Goal: Transaction & Acquisition: Download file/media

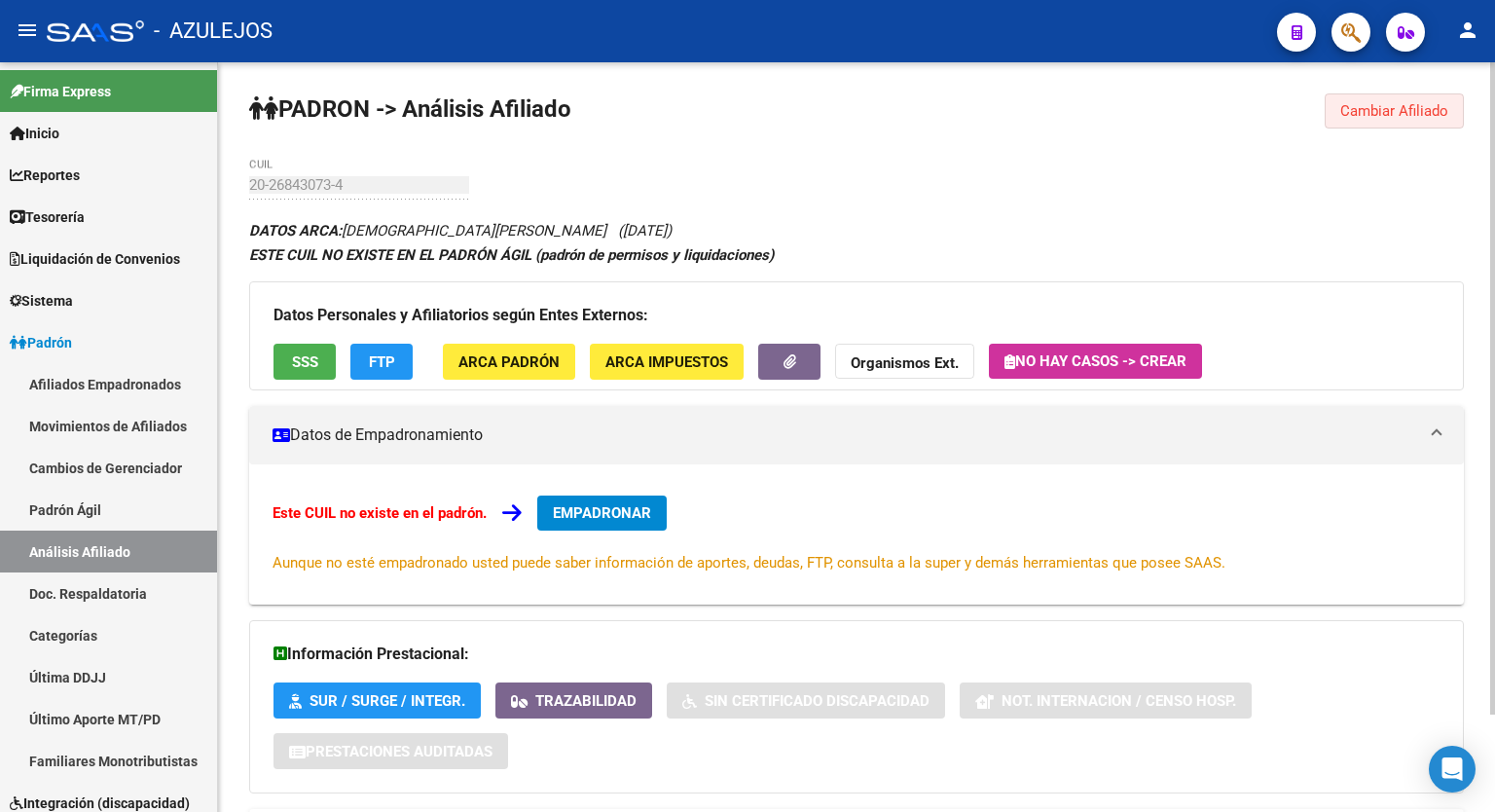
click at [1386, 110] on span "Cambiar Afiliado" at bounding box center [1394, 111] width 108 height 18
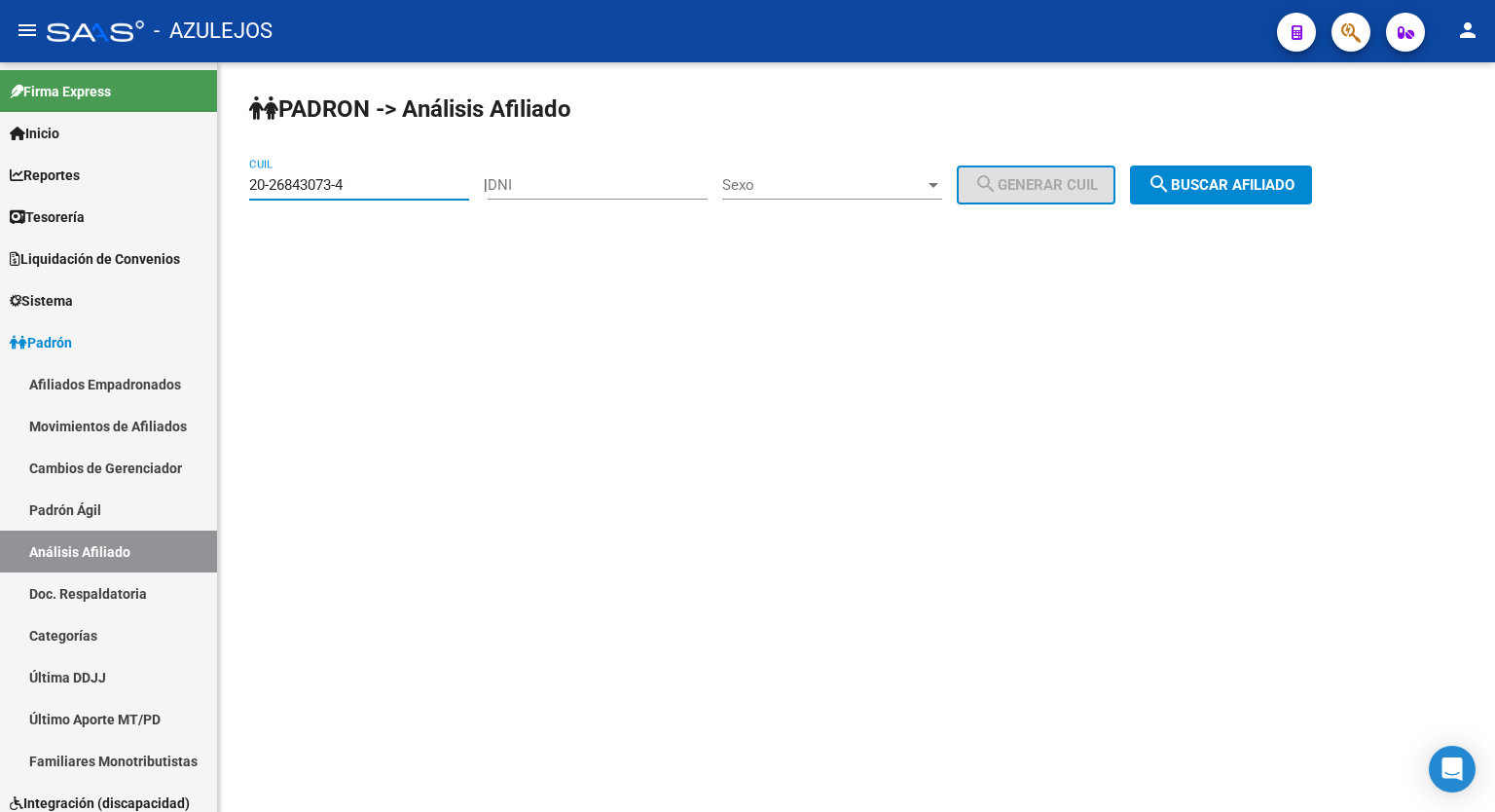
click at [367, 180] on input "20-26843073-4" at bounding box center [359, 185] width 220 height 18
click at [544, 187] on input "DNI" at bounding box center [597, 185] width 220 height 18
type input "96343196"
click at [808, 171] on div "Sexo Sexo" at bounding box center [832, 178] width 220 height 42
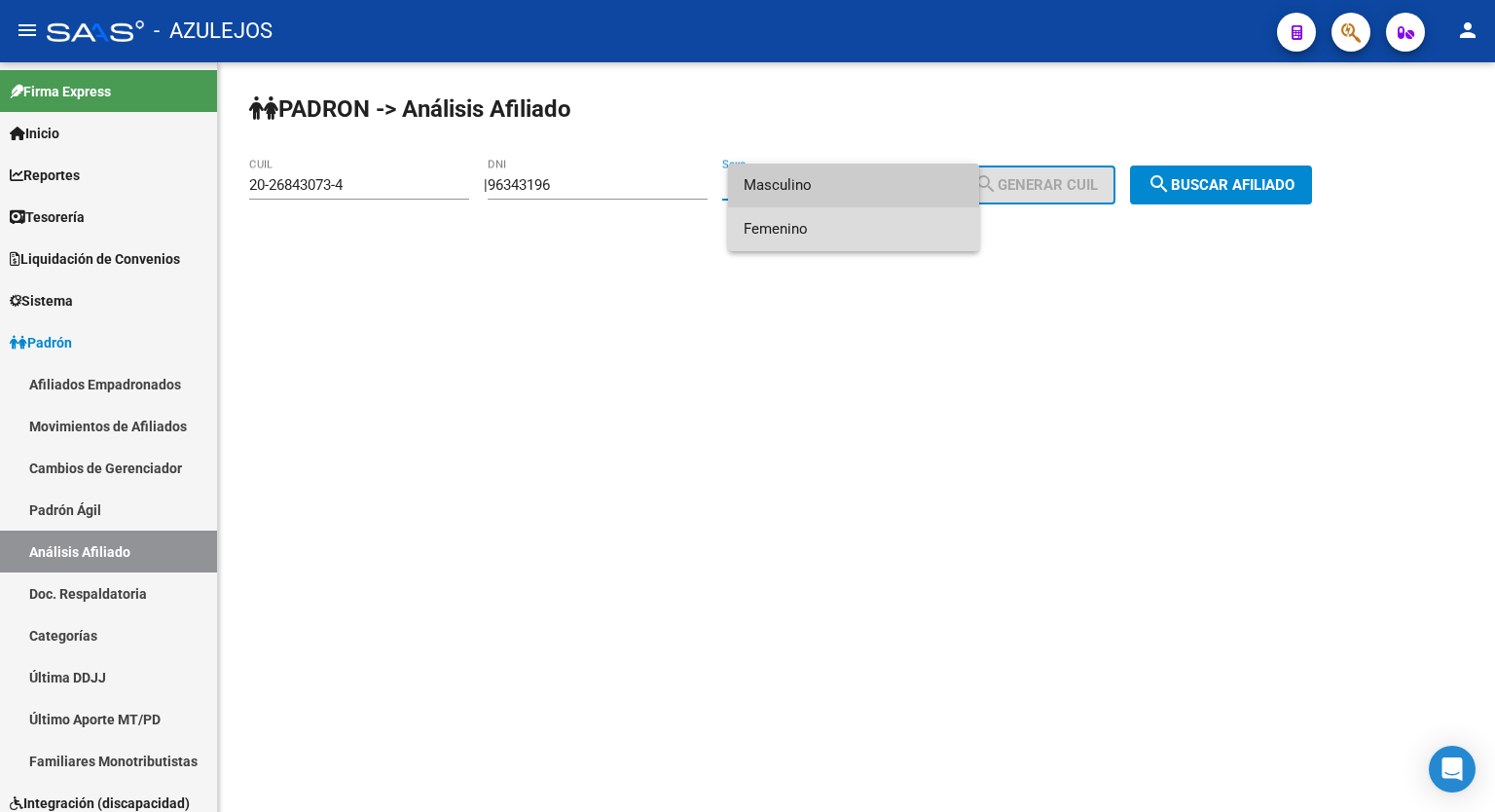
click at [789, 221] on span "Femenino" at bounding box center [853, 229] width 220 height 44
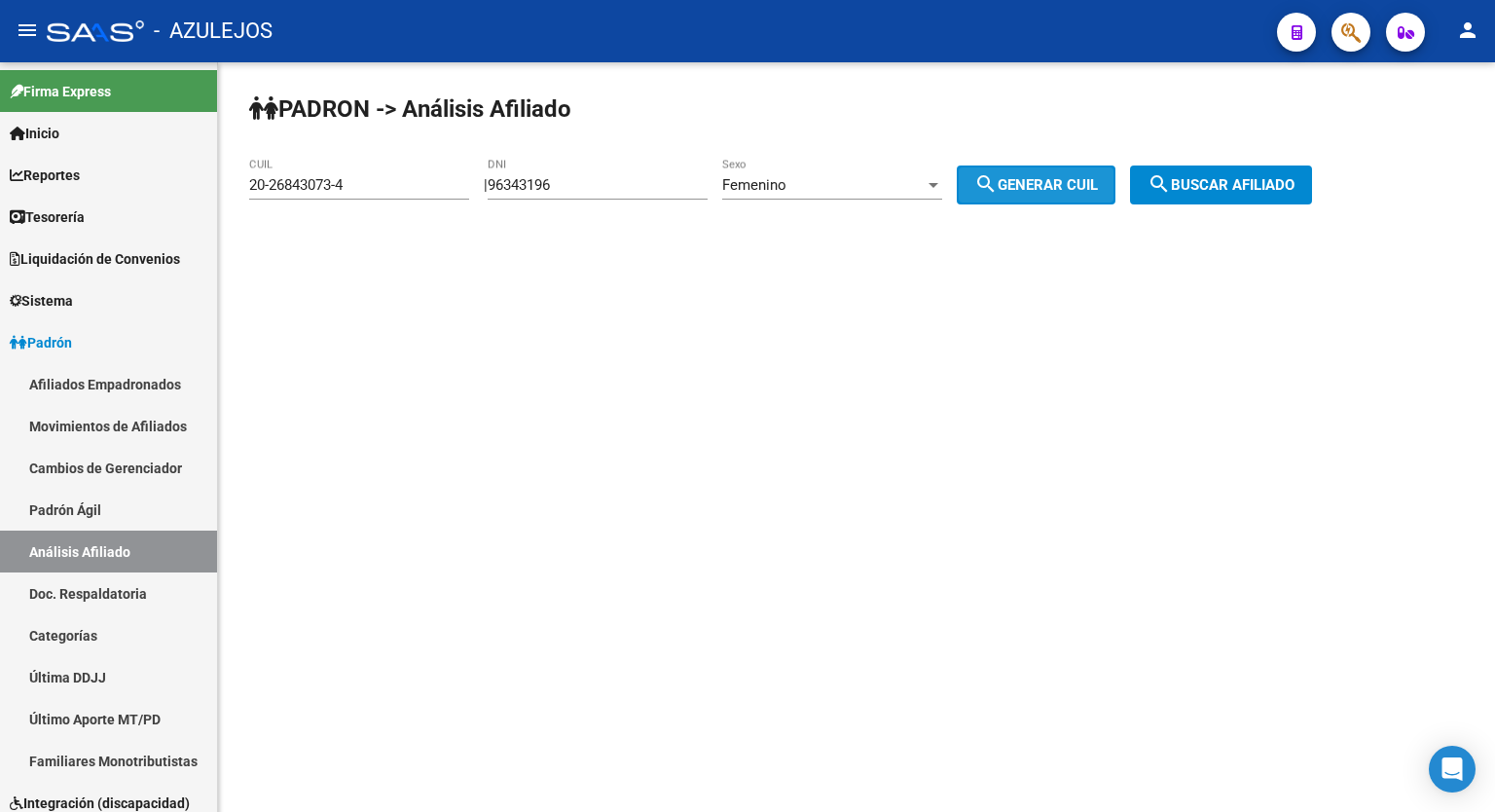
click at [1058, 184] on span "search Generar CUIL" at bounding box center [1036, 185] width 124 height 18
type input "27-96343196-7"
click at [1235, 178] on span "search Buscar afiliado" at bounding box center [1221, 185] width 147 height 18
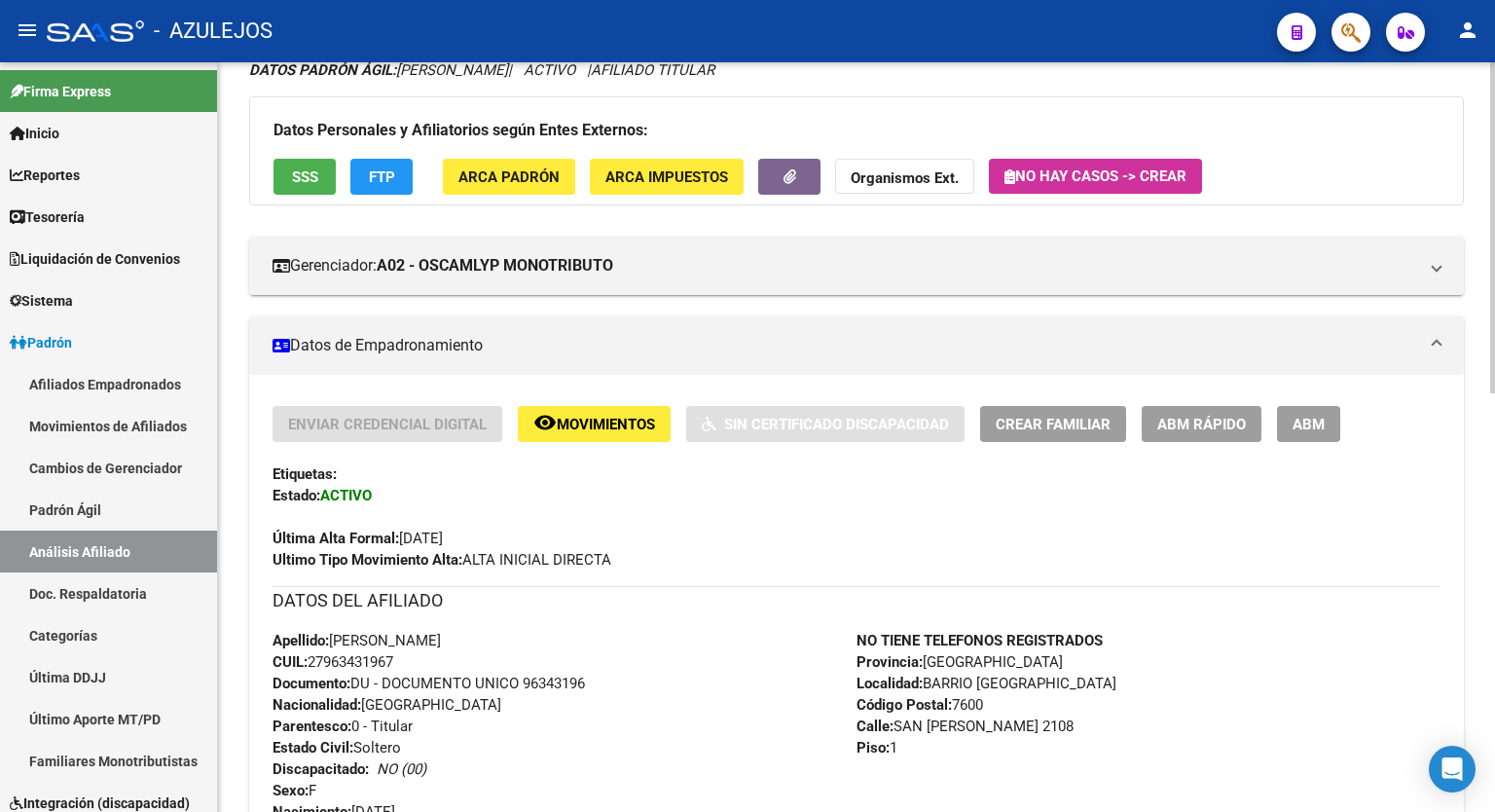
scroll to position [154, 0]
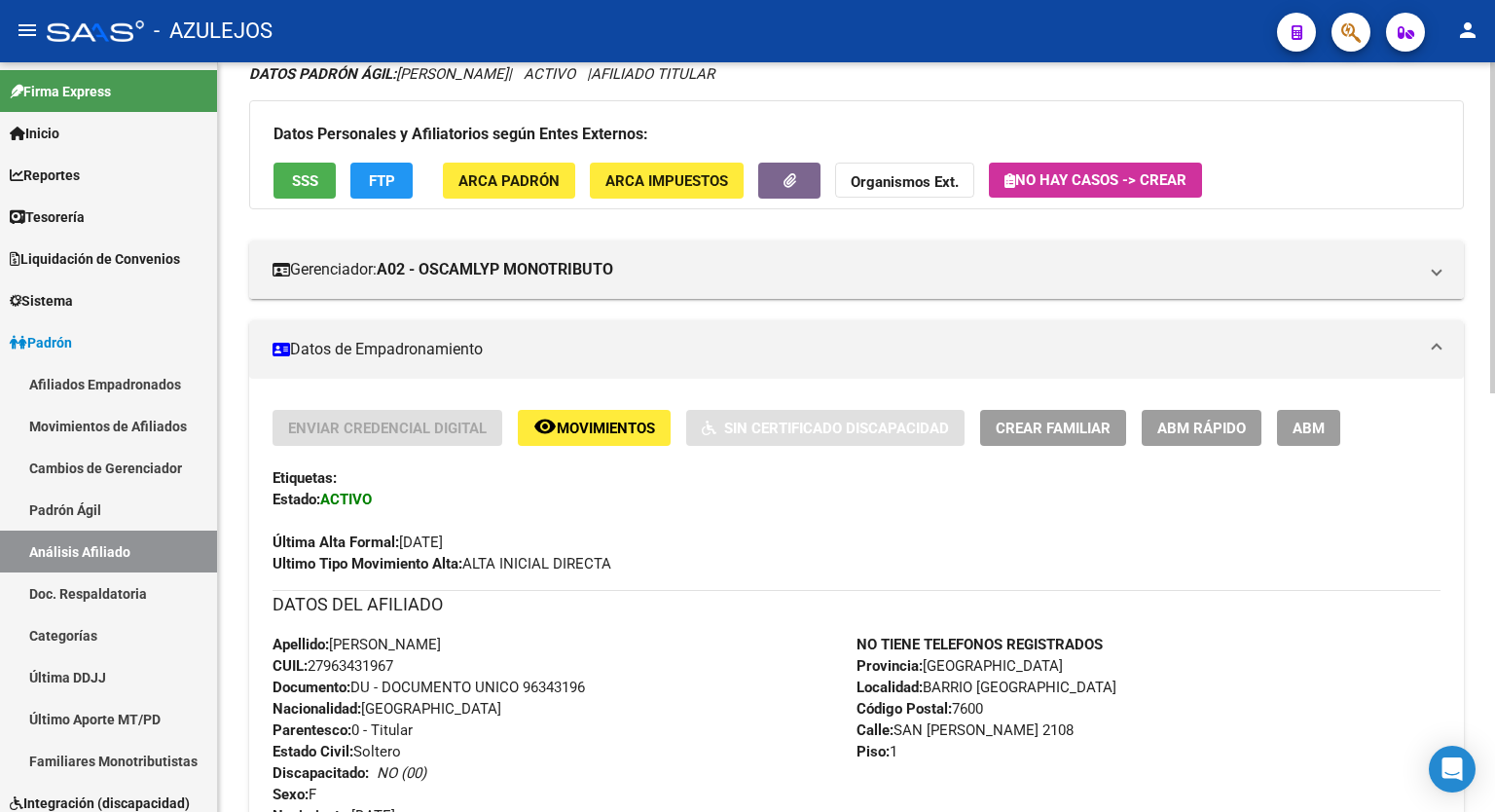
click at [1494, 240] on div at bounding box center [1492, 296] width 5 height 331
click at [304, 172] on span "SSS" at bounding box center [305, 181] width 26 height 18
click at [386, 183] on span "FTP" at bounding box center [382, 181] width 26 height 18
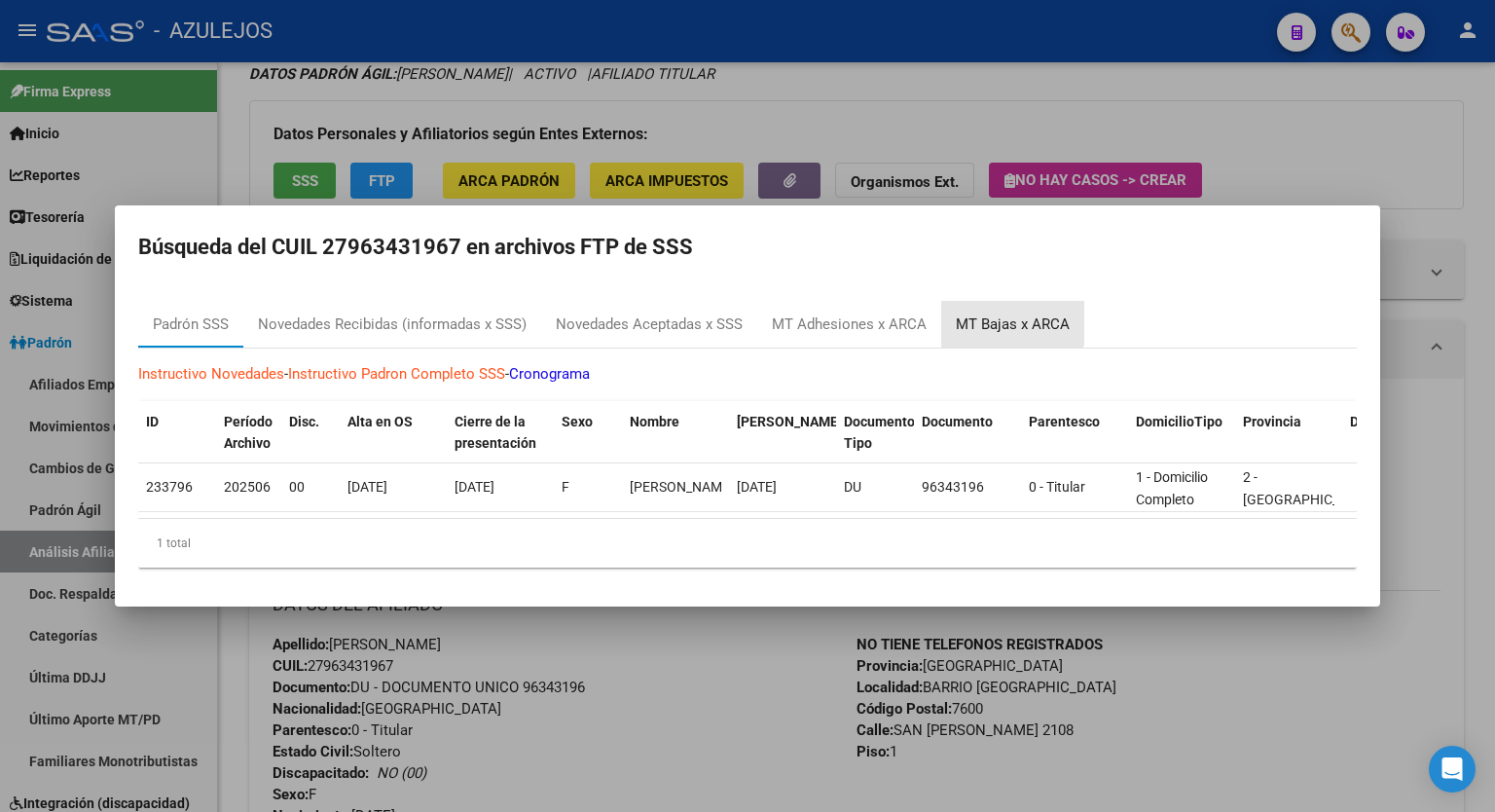
click at [1006, 316] on div "MT Bajas x ARCA" at bounding box center [1012, 324] width 114 height 22
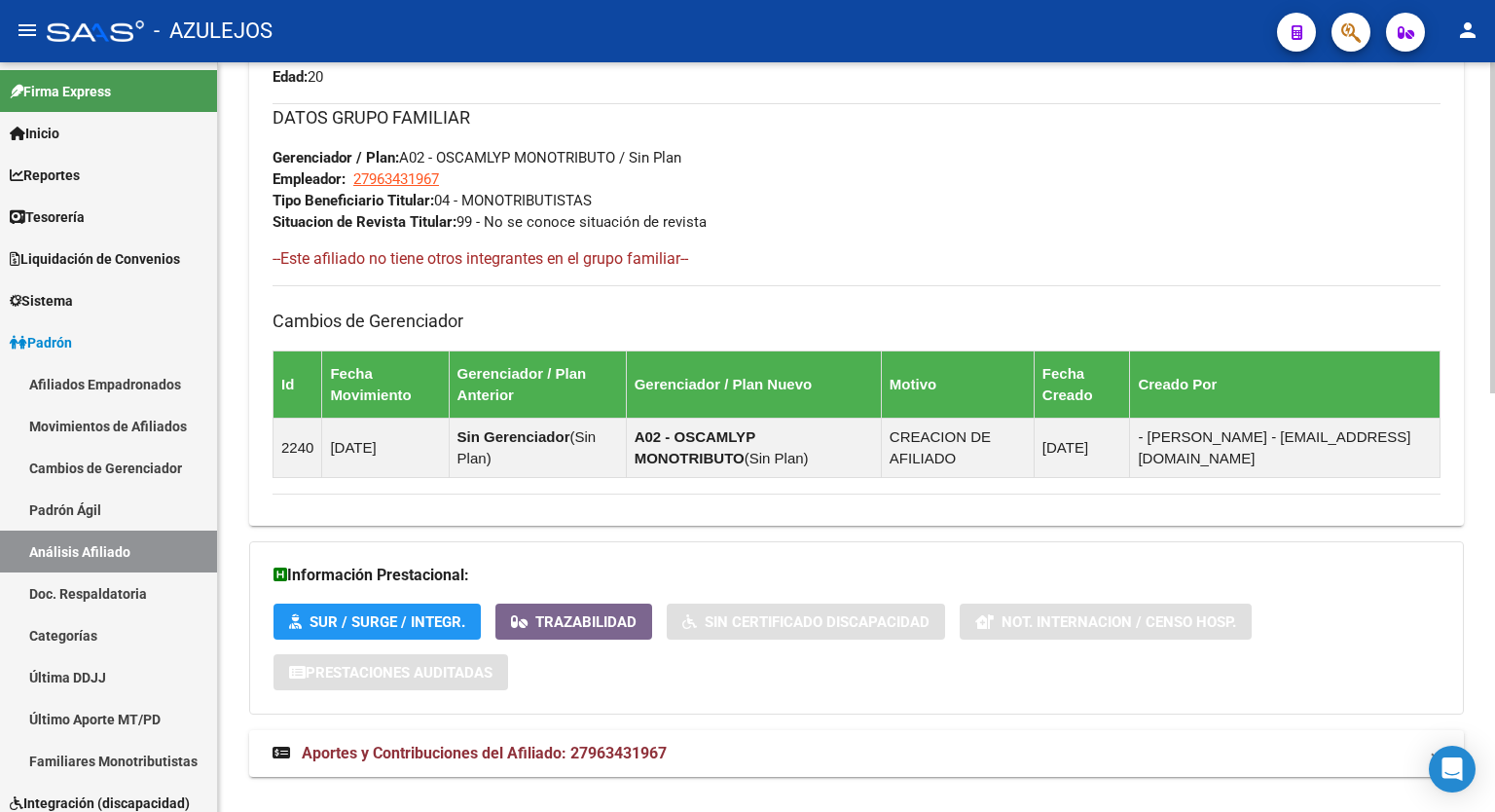
scroll to position [946, 0]
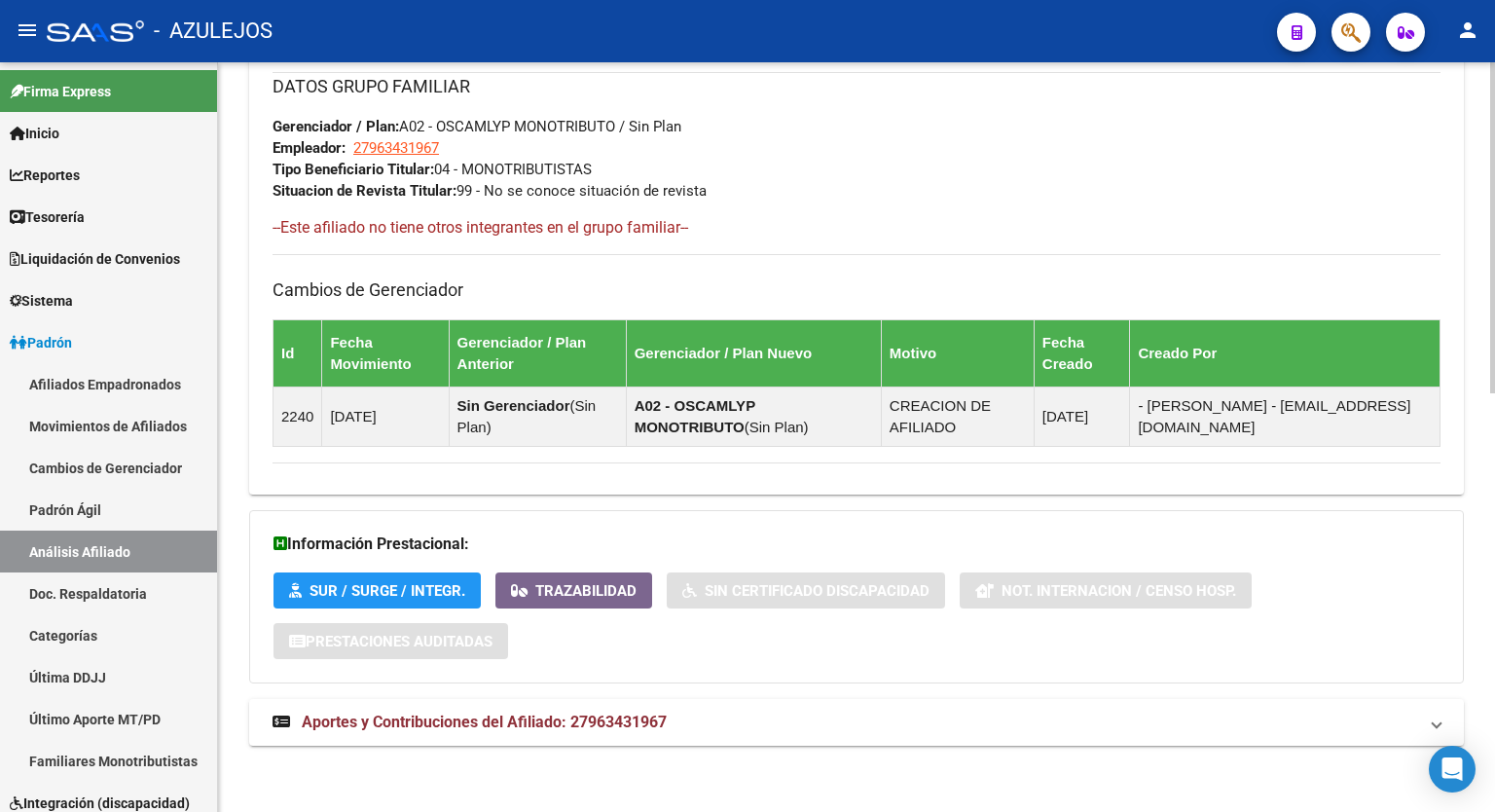
click at [1494, 751] on div at bounding box center [1492, 645] width 5 height 331
click at [619, 722] on span "Aportes y Contribuciones del Afiliado: 27963431967" at bounding box center [485, 721] width 365 height 19
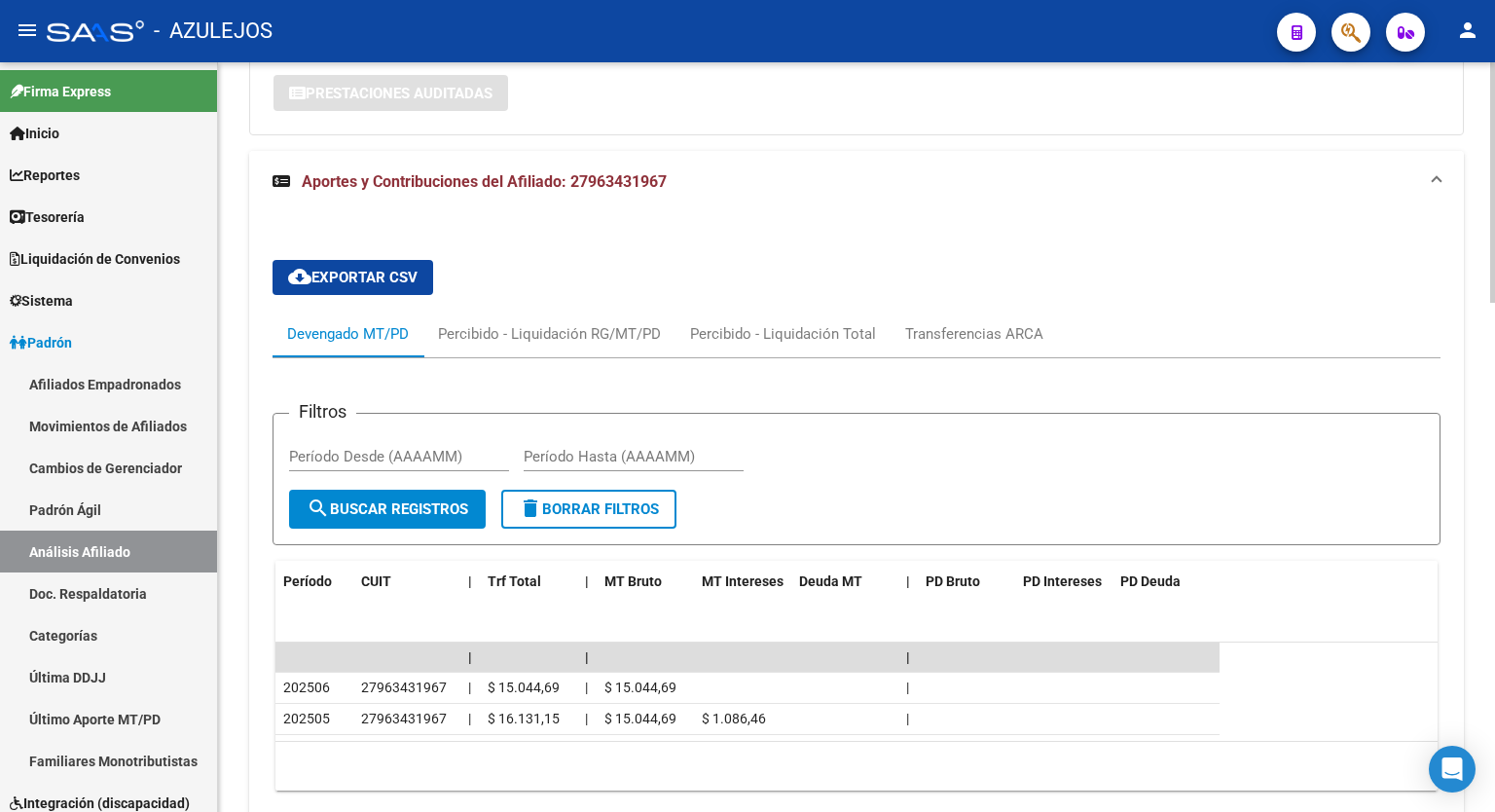
scroll to position [1562, 0]
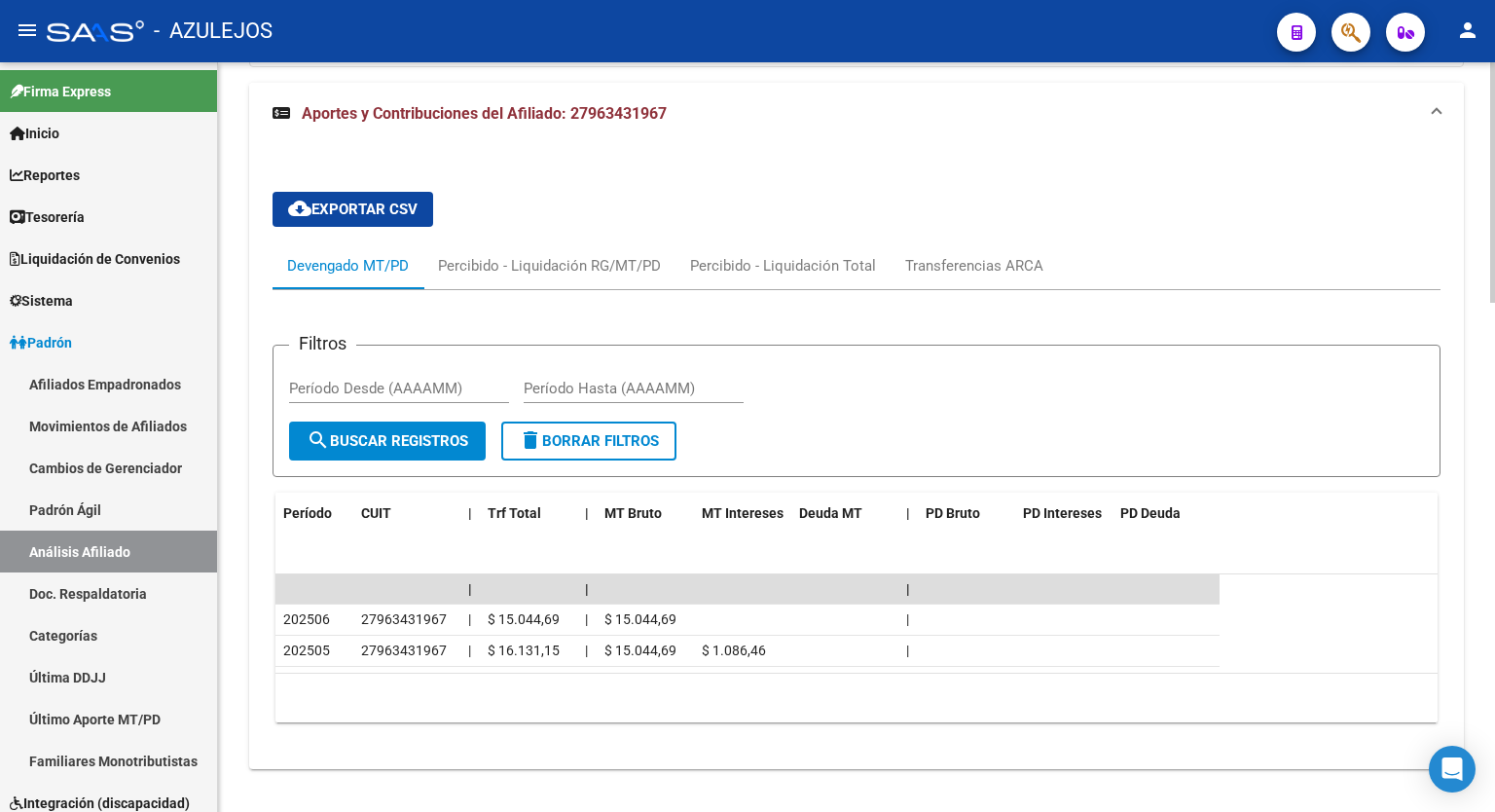
click at [1494, 688] on div at bounding box center [1492, 683] width 5 height 240
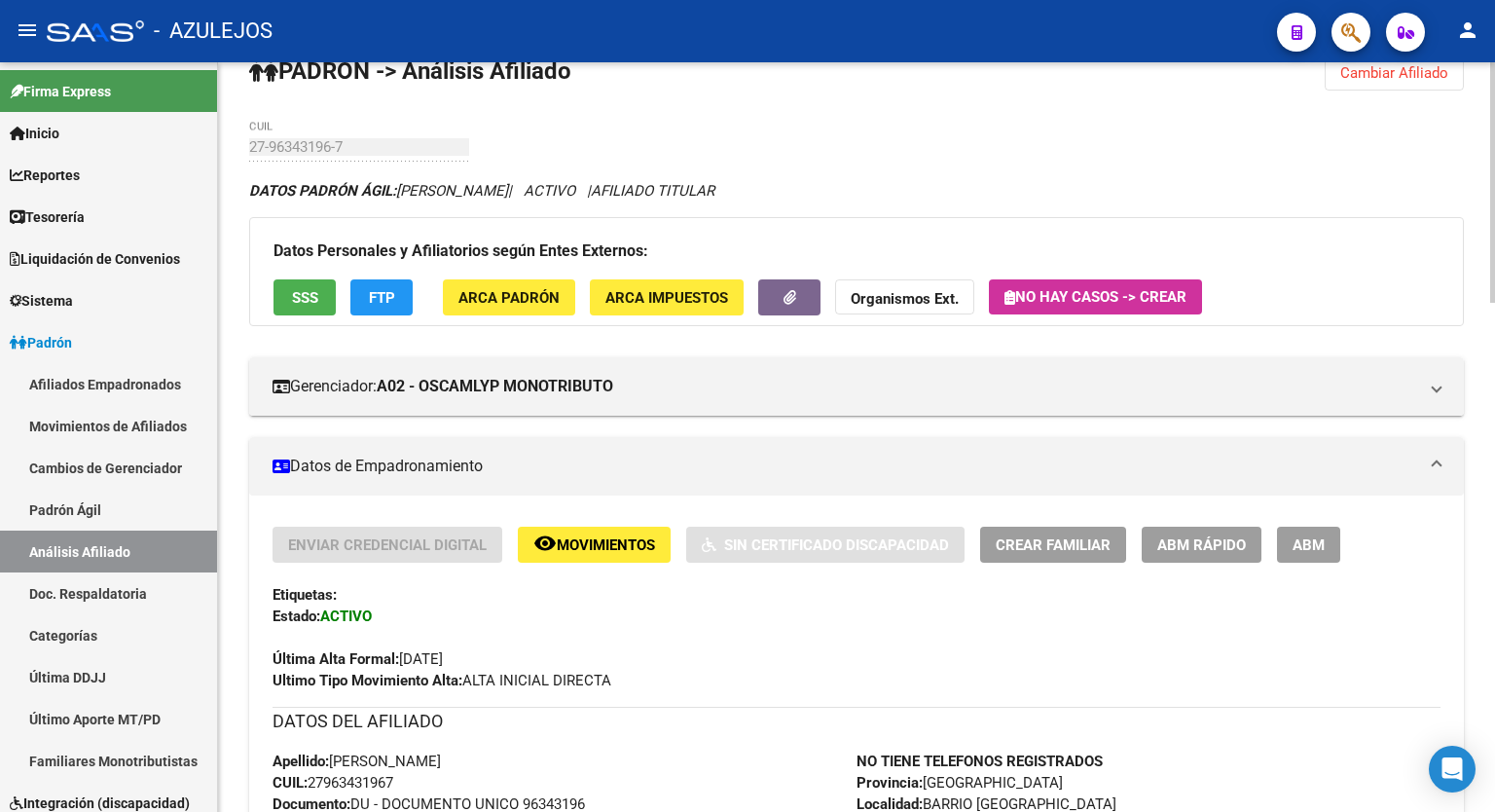
scroll to position [23, 0]
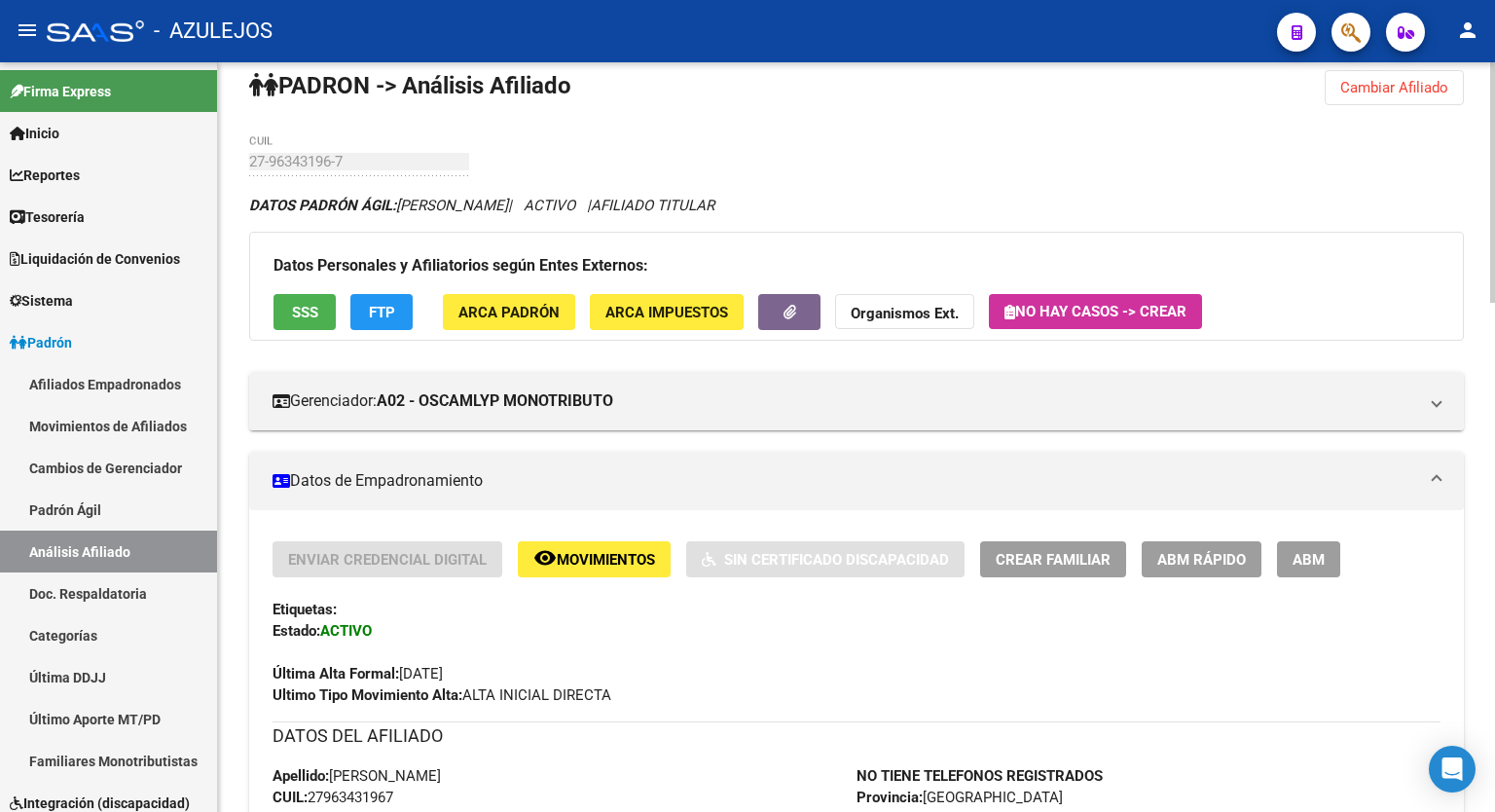
click at [1494, 187] on div at bounding box center [1492, 191] width 5 height 240
click at [1233, 562] on span "ABM Rápido" at bounding box center [1202, 560] width 89 height 18
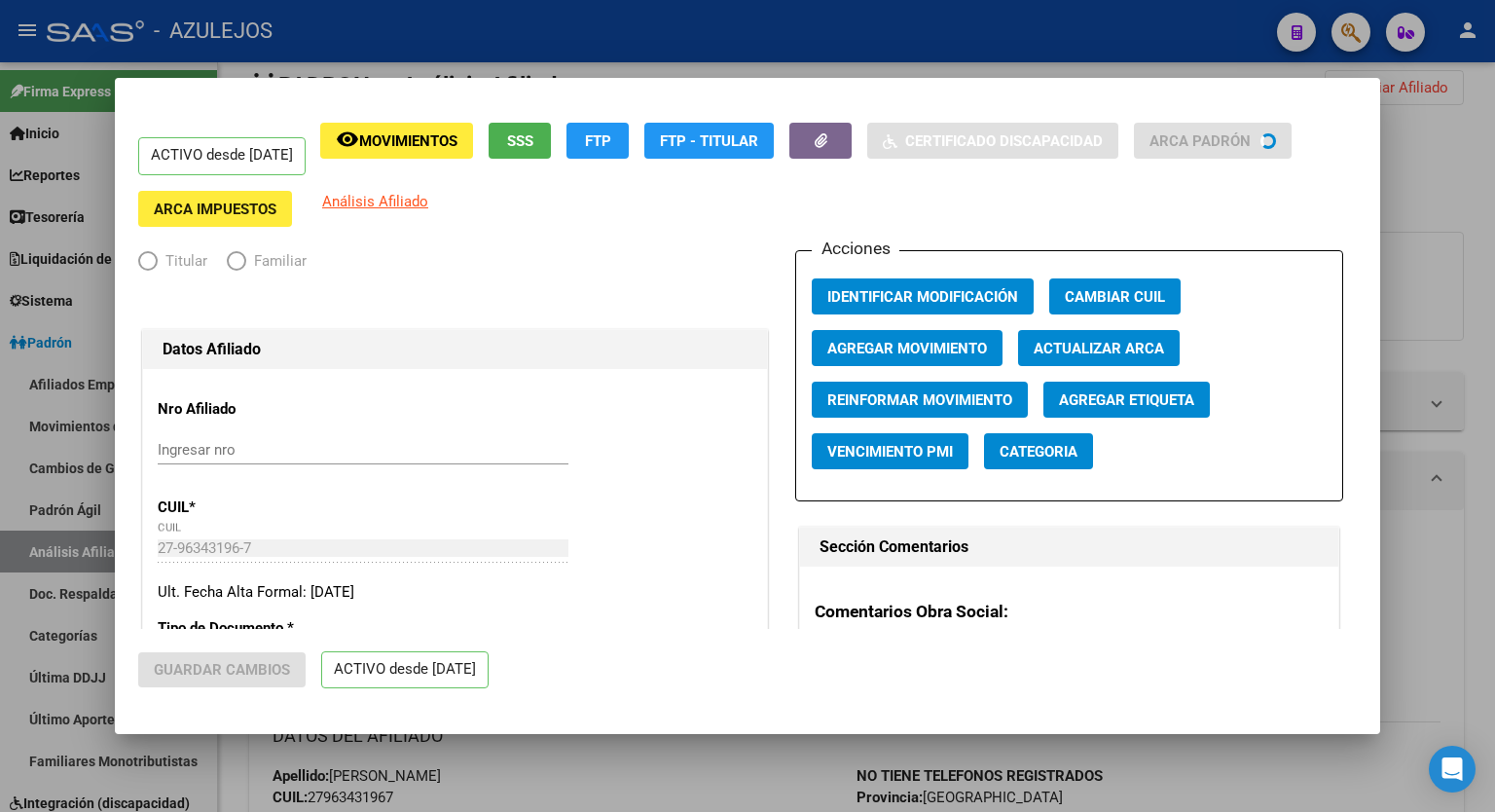
radio input "true"
type input "27-96343196-7"
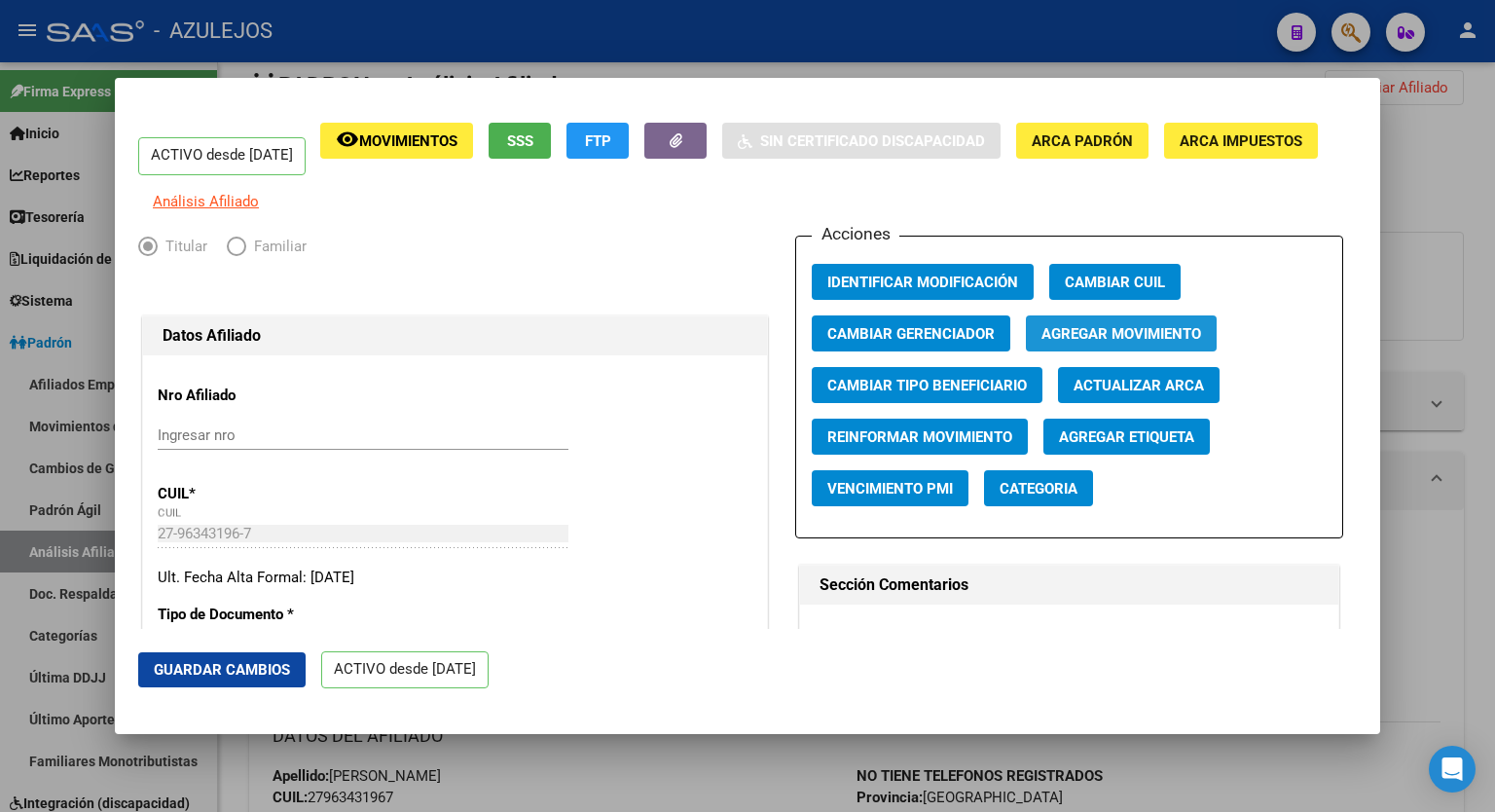
click at [1097, 343] on span "Agregar Movimiento" at bounding box center [1121, 334] width 159 height 18
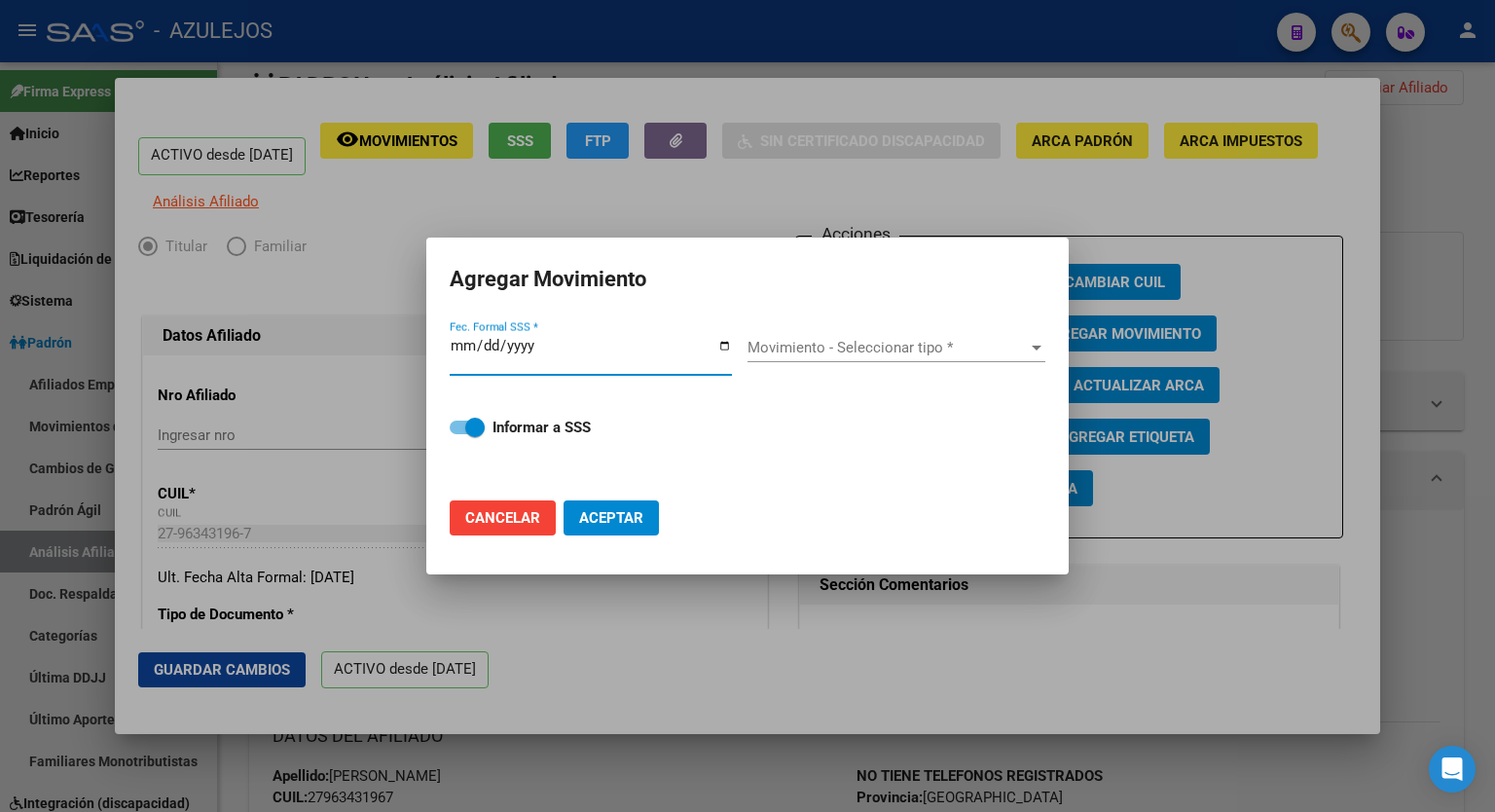
click at [723, 346] on input "Fec. Formal SSS *" at bounding box center [590, 354] width 282 height 31
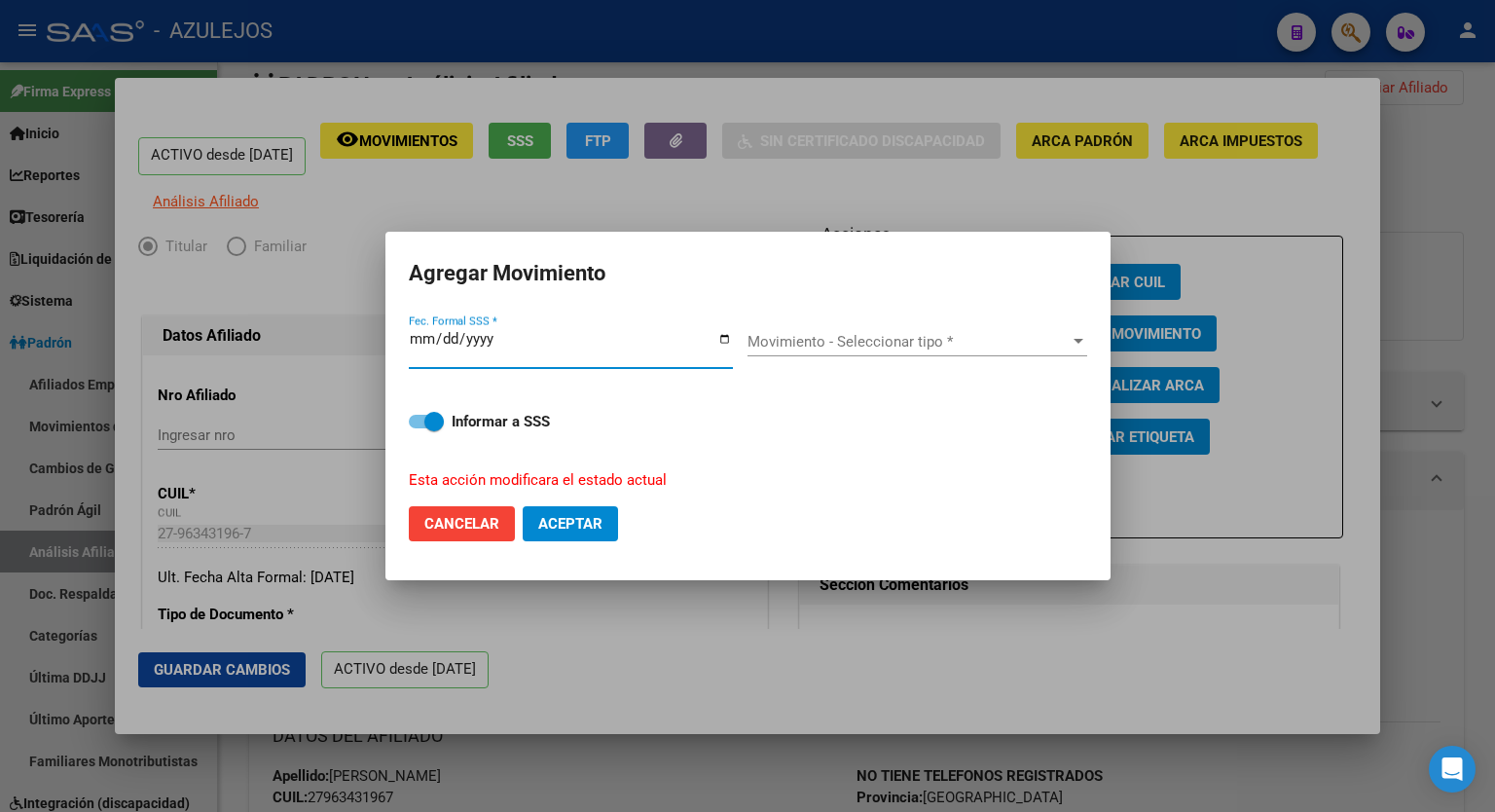
type input "[DATE]"
click at [1071, 337] on div at bounding box center [1079, 342] width 18 height 16
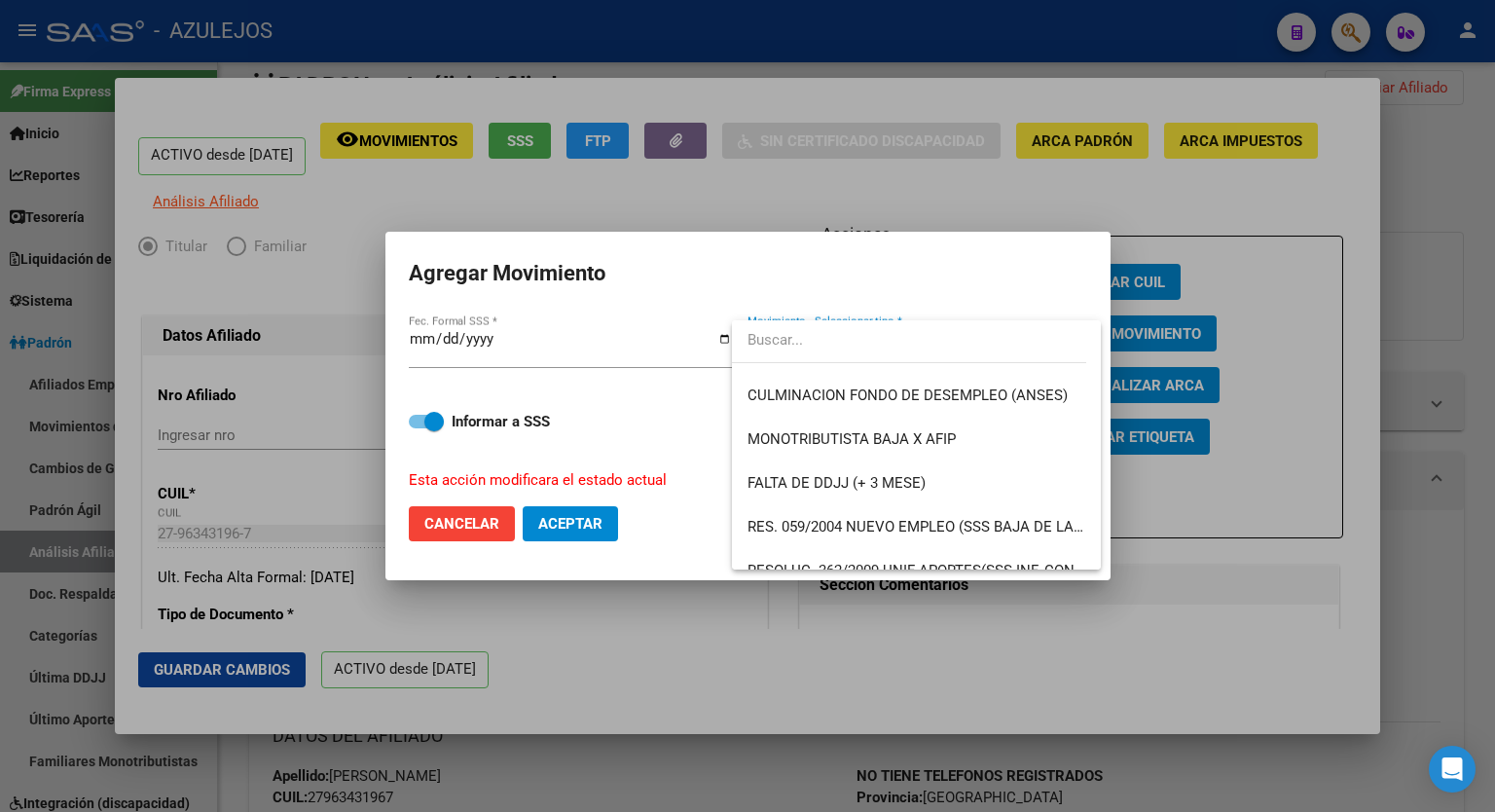
scroll to position [478, 0]
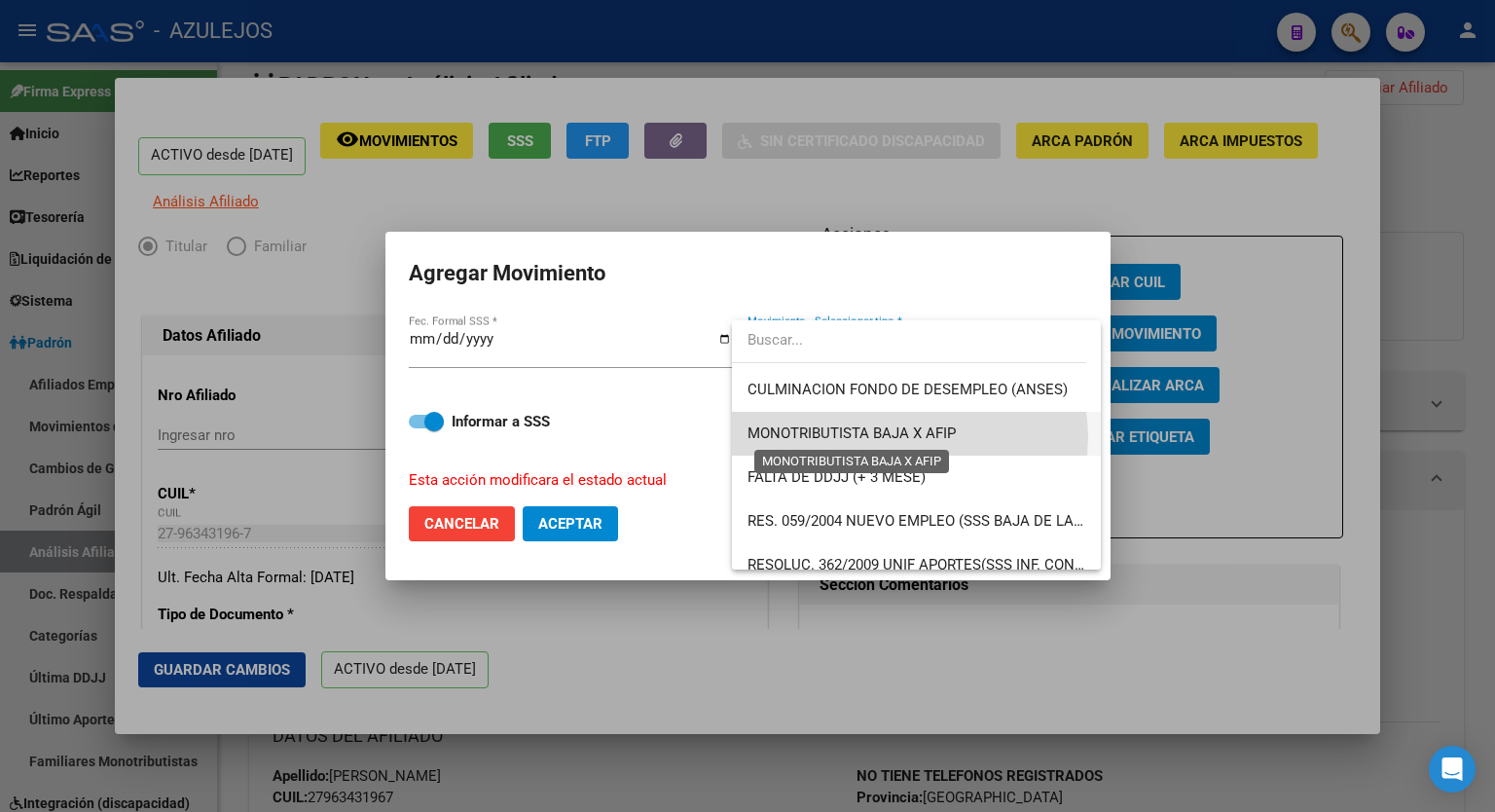
click at [908, 437] on span "MONOTRIBUTISTA BAJA X AFIP" at bounding box center [851, 433] width 208 height 18
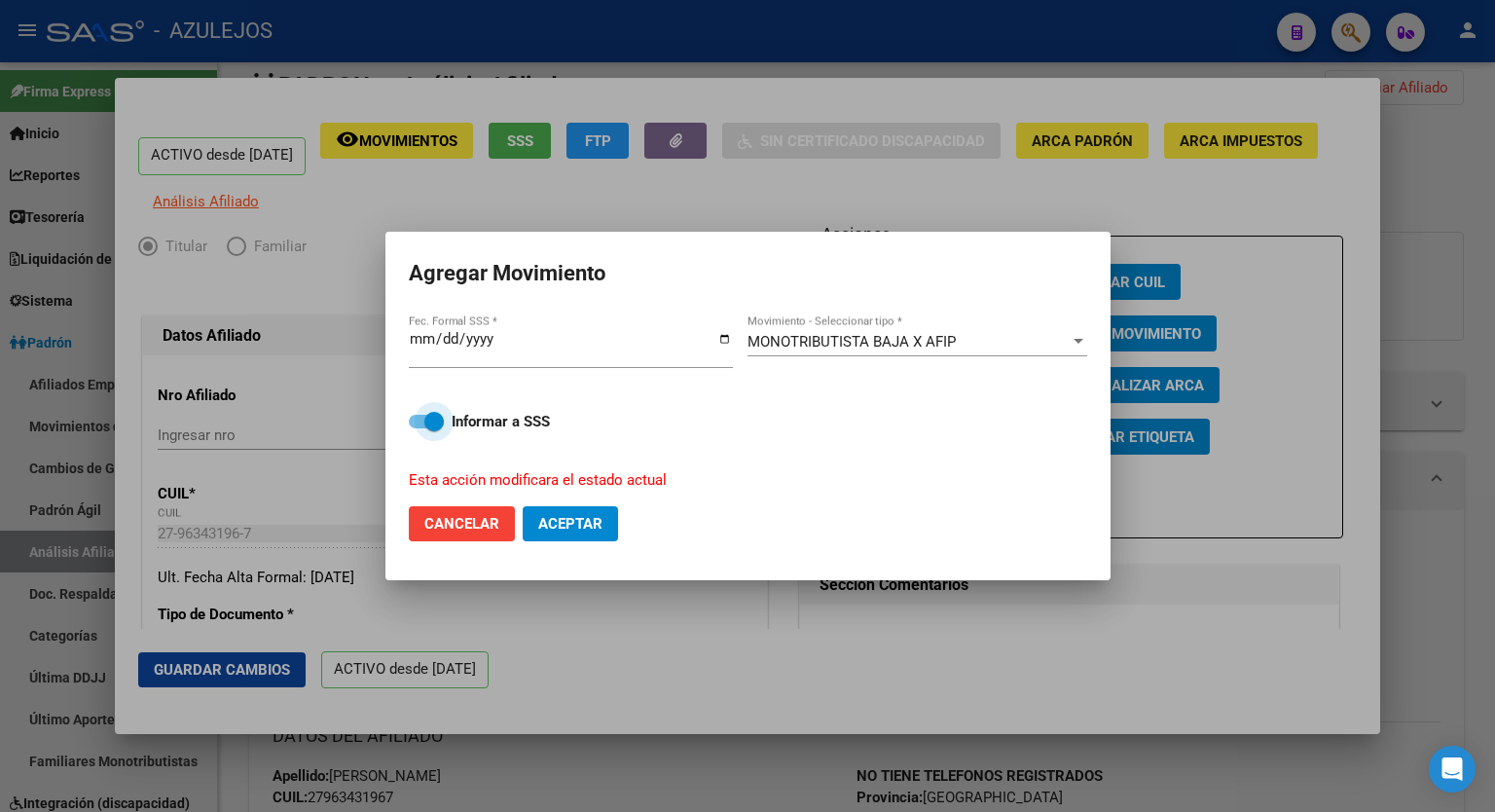
click at [414, 428] on label "Informar a SSS" at bounding box center [748, 421] width 678 height 23
click at [417, 428] on input "Informar a SSS" at bounding box center [417, 428] width 1 height 1
checkbox input "false"
click at [555, 519] on span "Aceptar" at bounding box center [571, 524] width 64 height 18
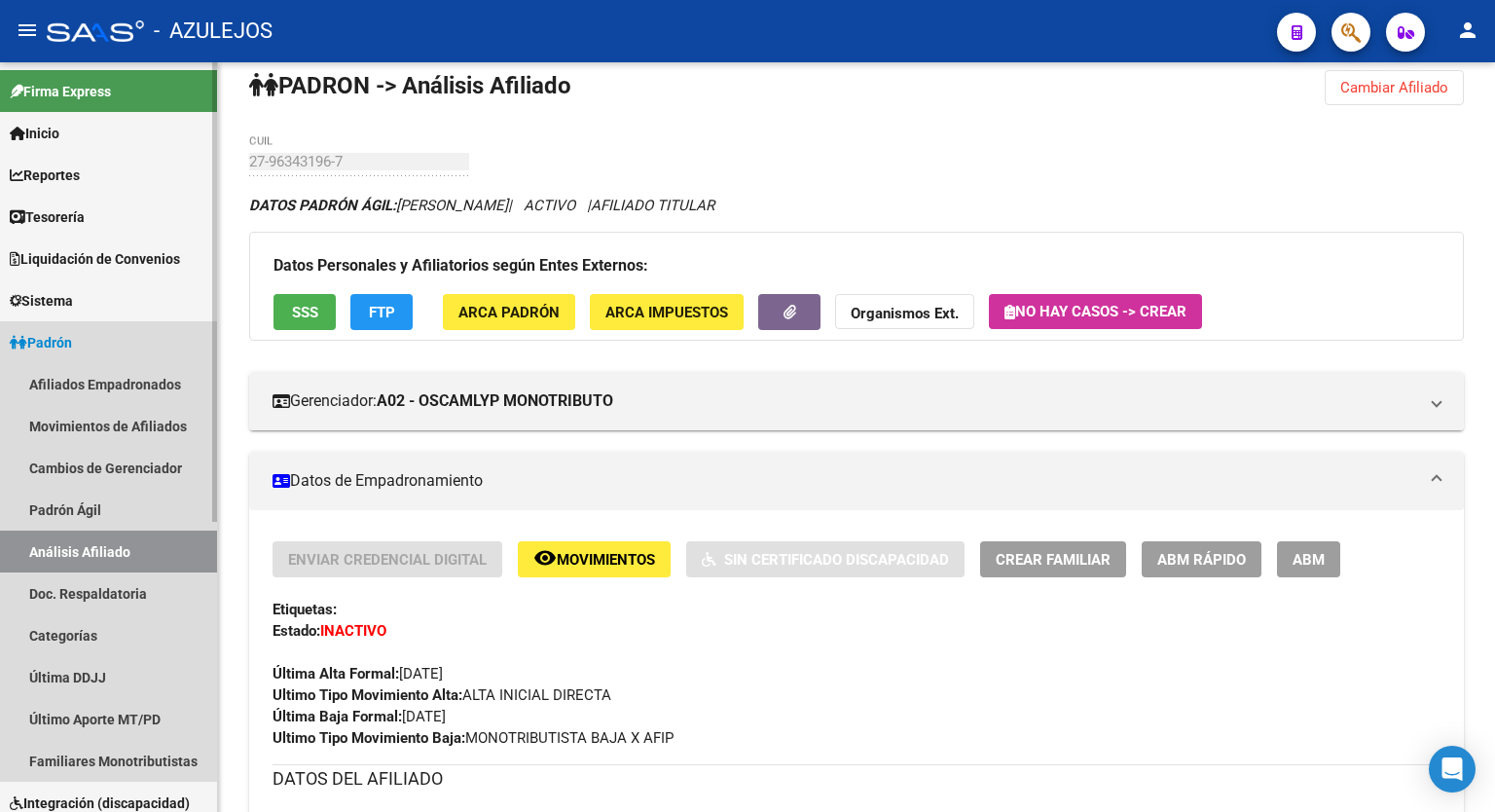
click at [88, 337] on link "Padrón" at bounding box center [108, 342] width 217 height 42
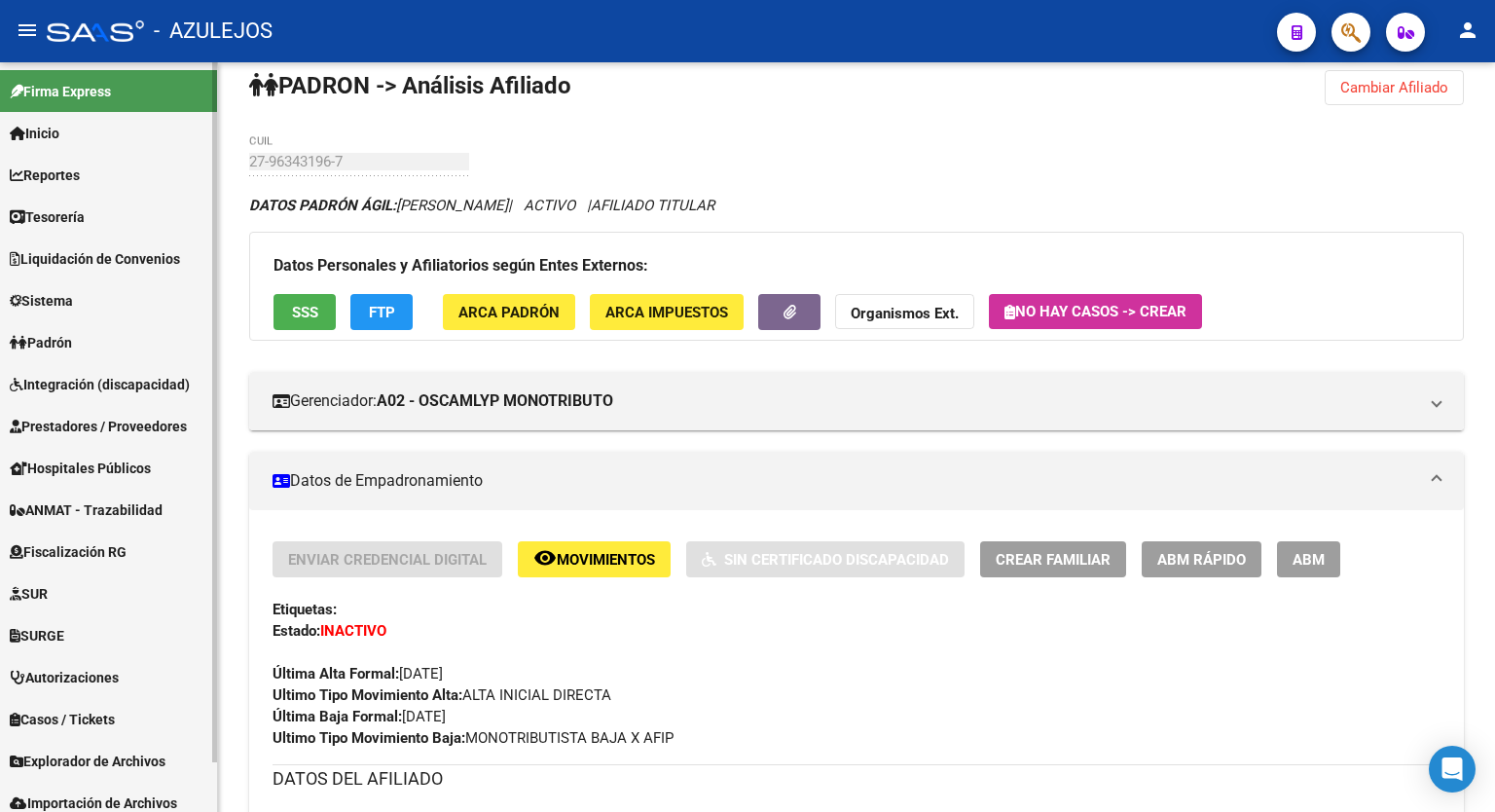
scroll to position [54, 0]
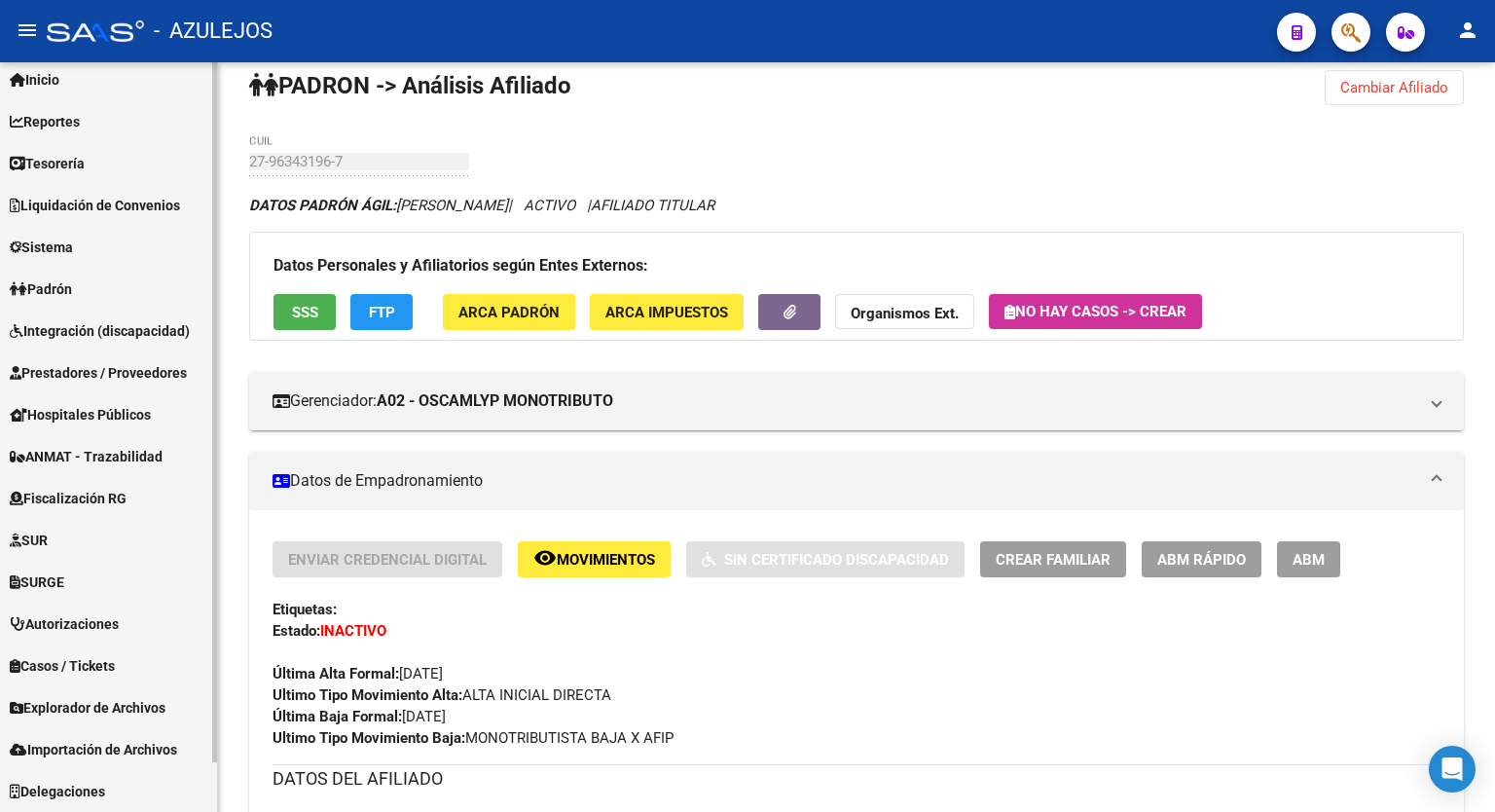
click at [218, 489] on mat-sidenav-container "Firma Express Inicio Calendario SSS Instructivos Contacto OS Reportes Tablero d…" at bounding box center [748, 437] width 1495 height 749
click at [123, 705] on span "Explorador de Archivos" at bounding box center [87, 707] width 155 height 21
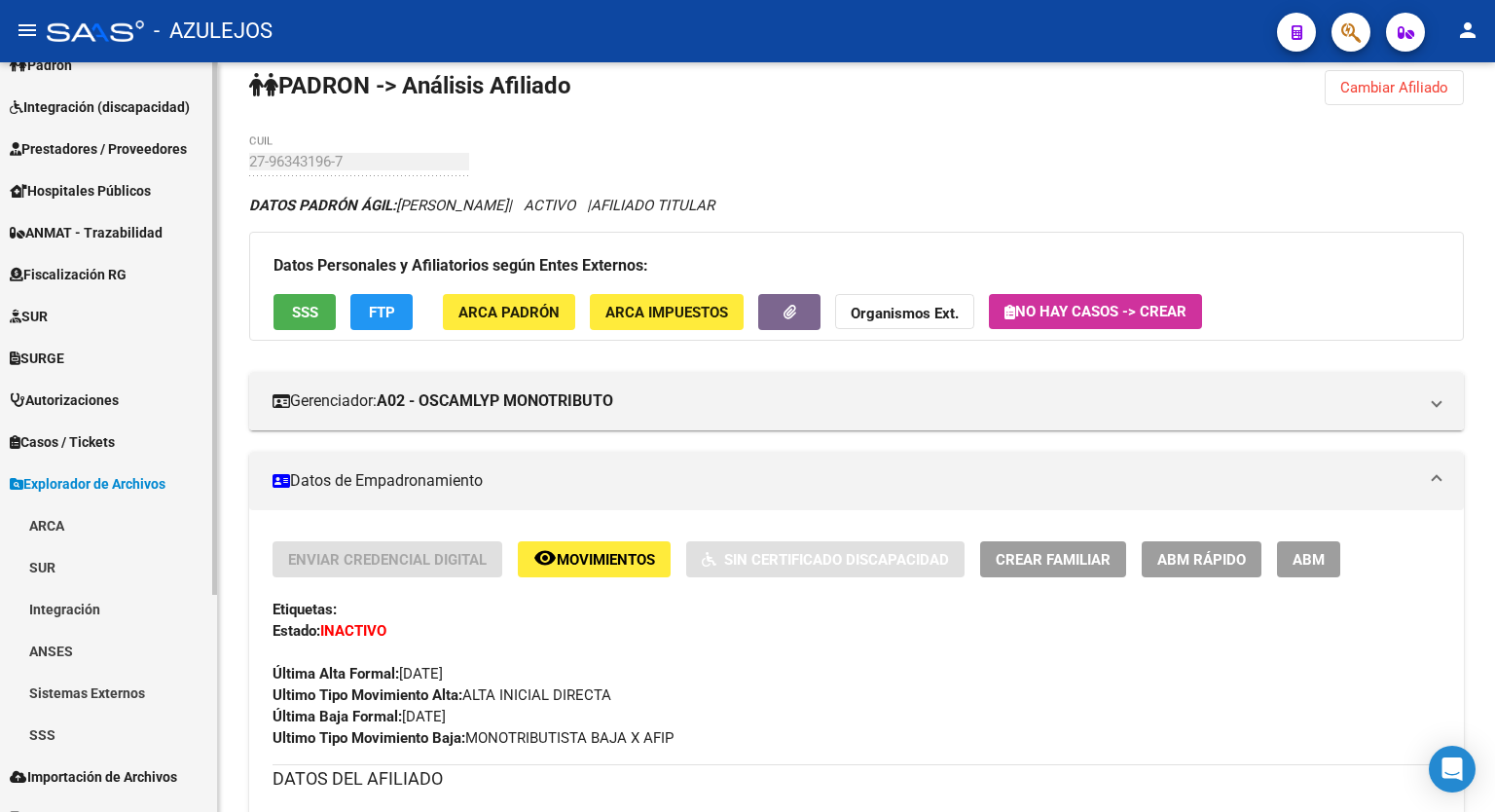
scroll to position [305, 0]
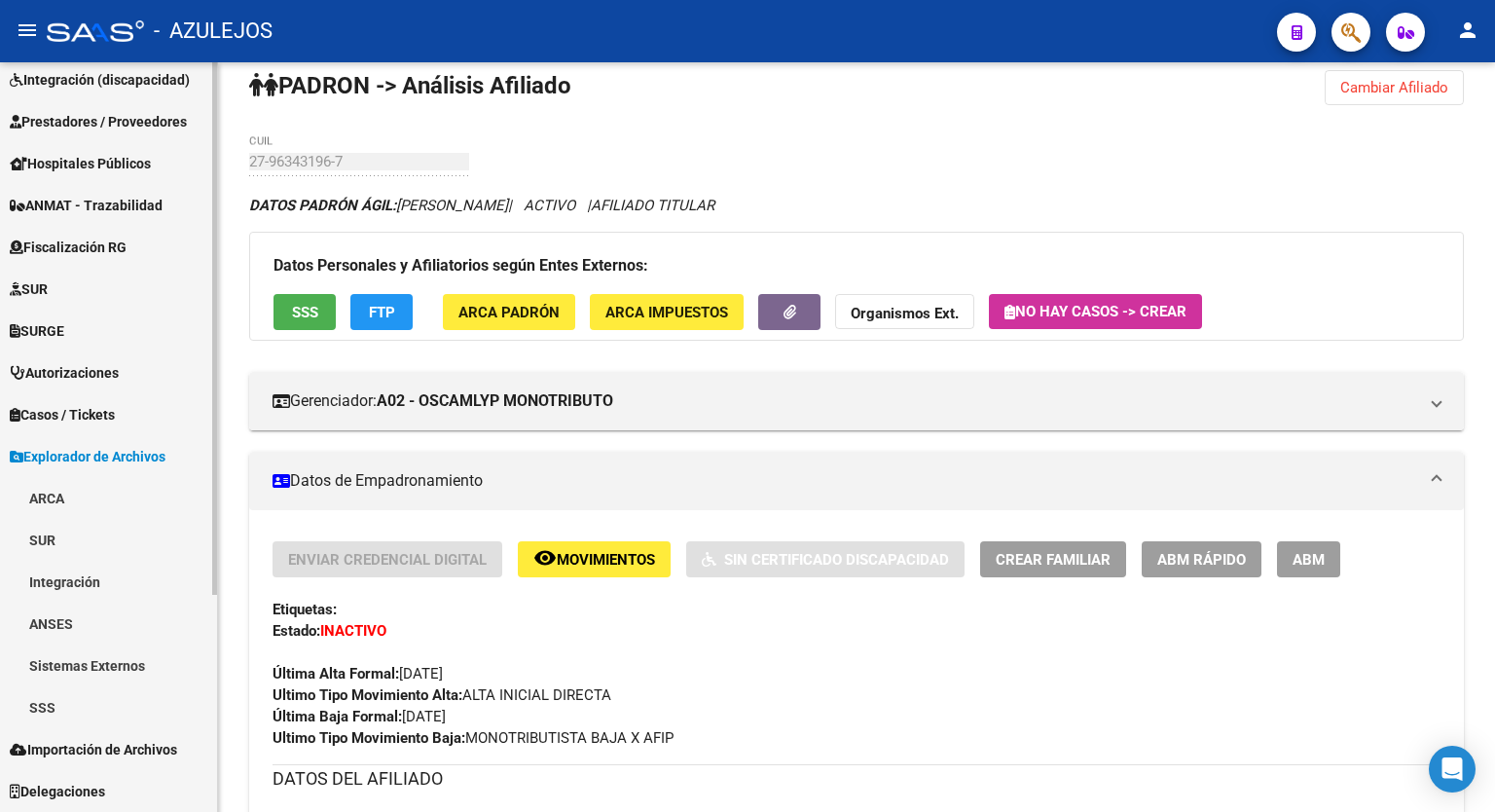
click at [214, 690] on div at bounding box center [214, 545] width 5 height 533
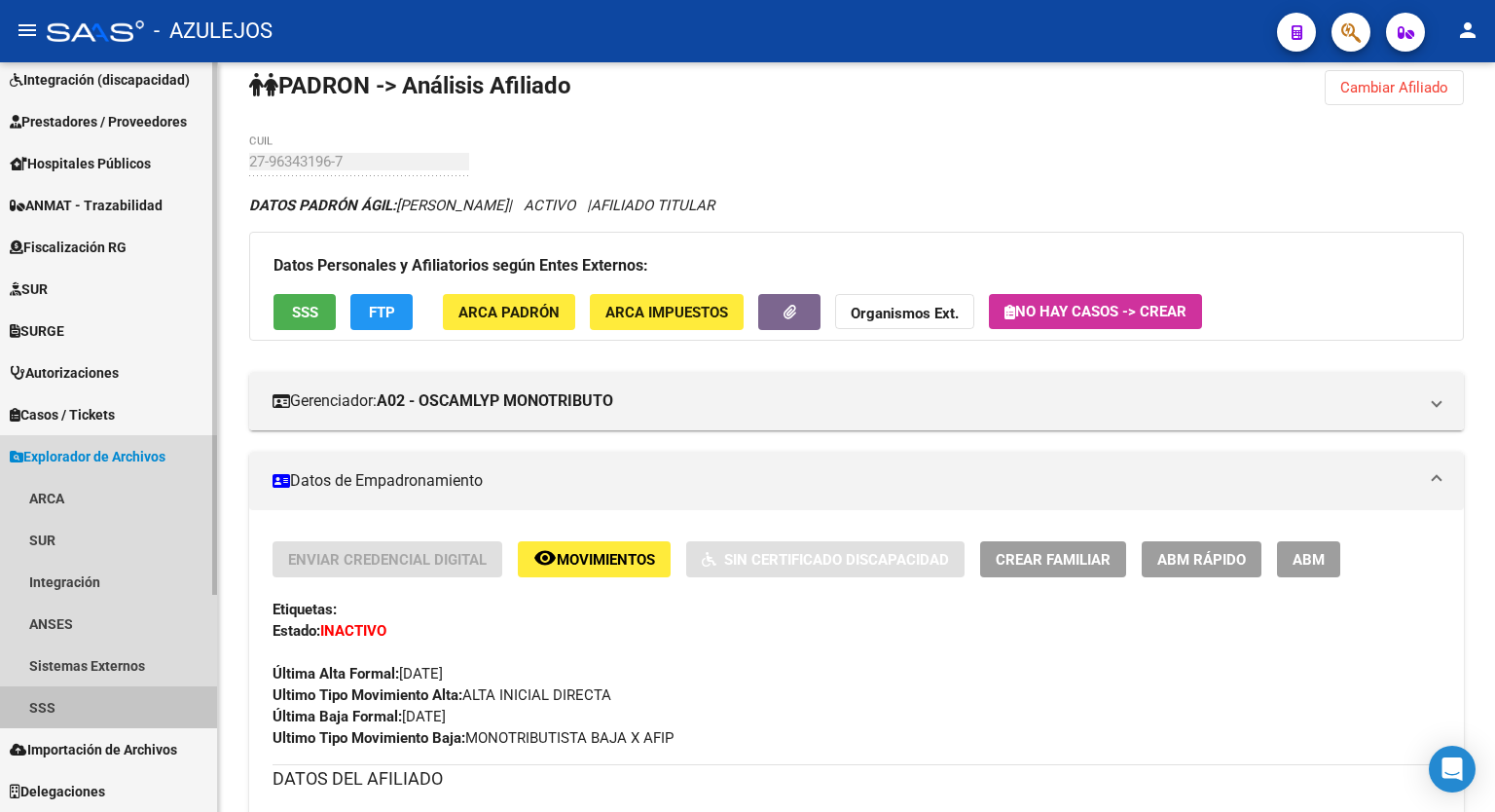
click at [69, 698] on link "SSS" at bounding box center [108, 706] width 217 height 42
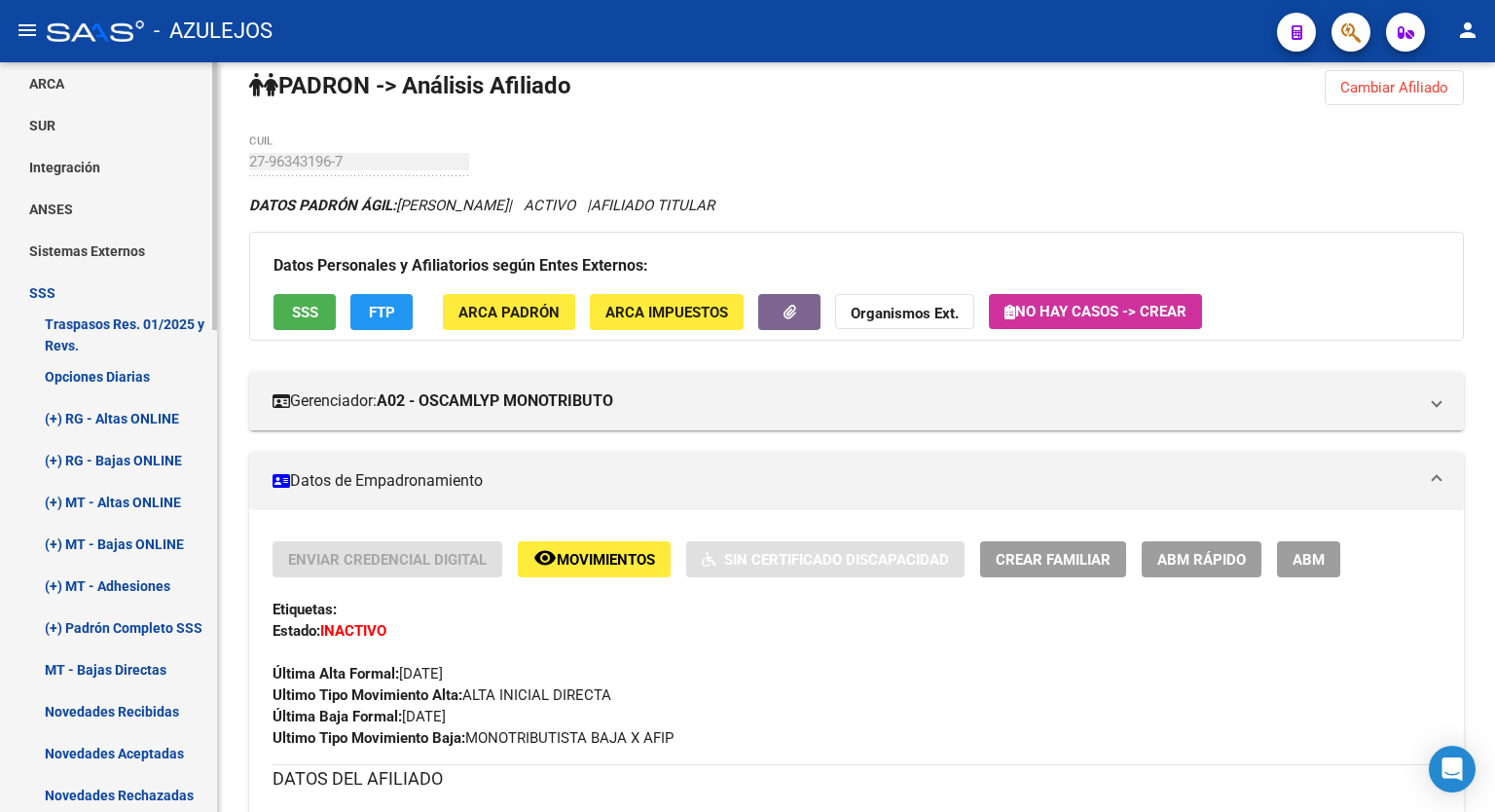
scroll to position [754, 0]
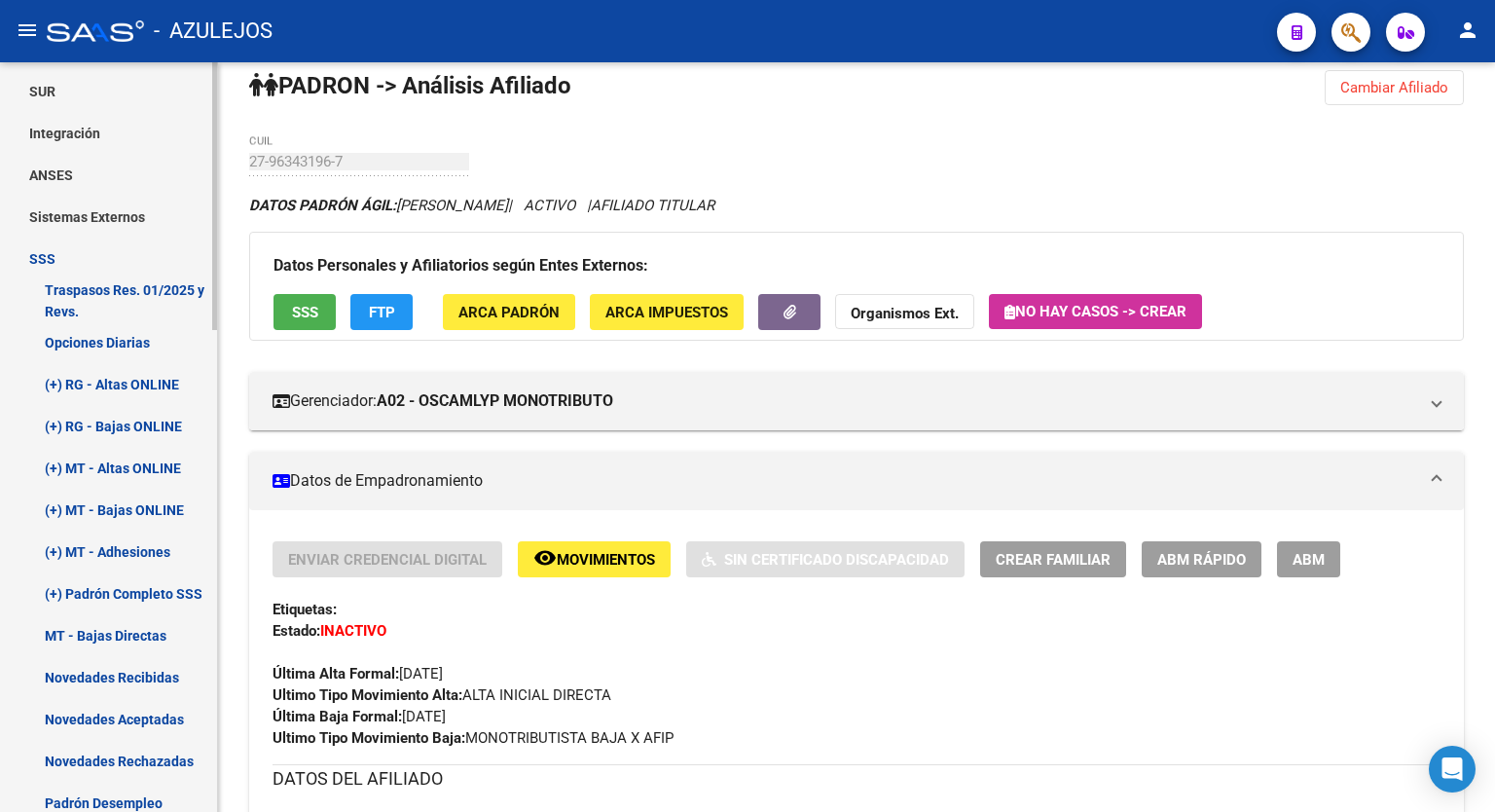
click at [231, 583] on mat-sidenav-container "Firma Express Inicio Calendario SSS Instructivos Contacto OS Reportes Tablero d…" at bounding box center [748, 437] width 1495 height 749
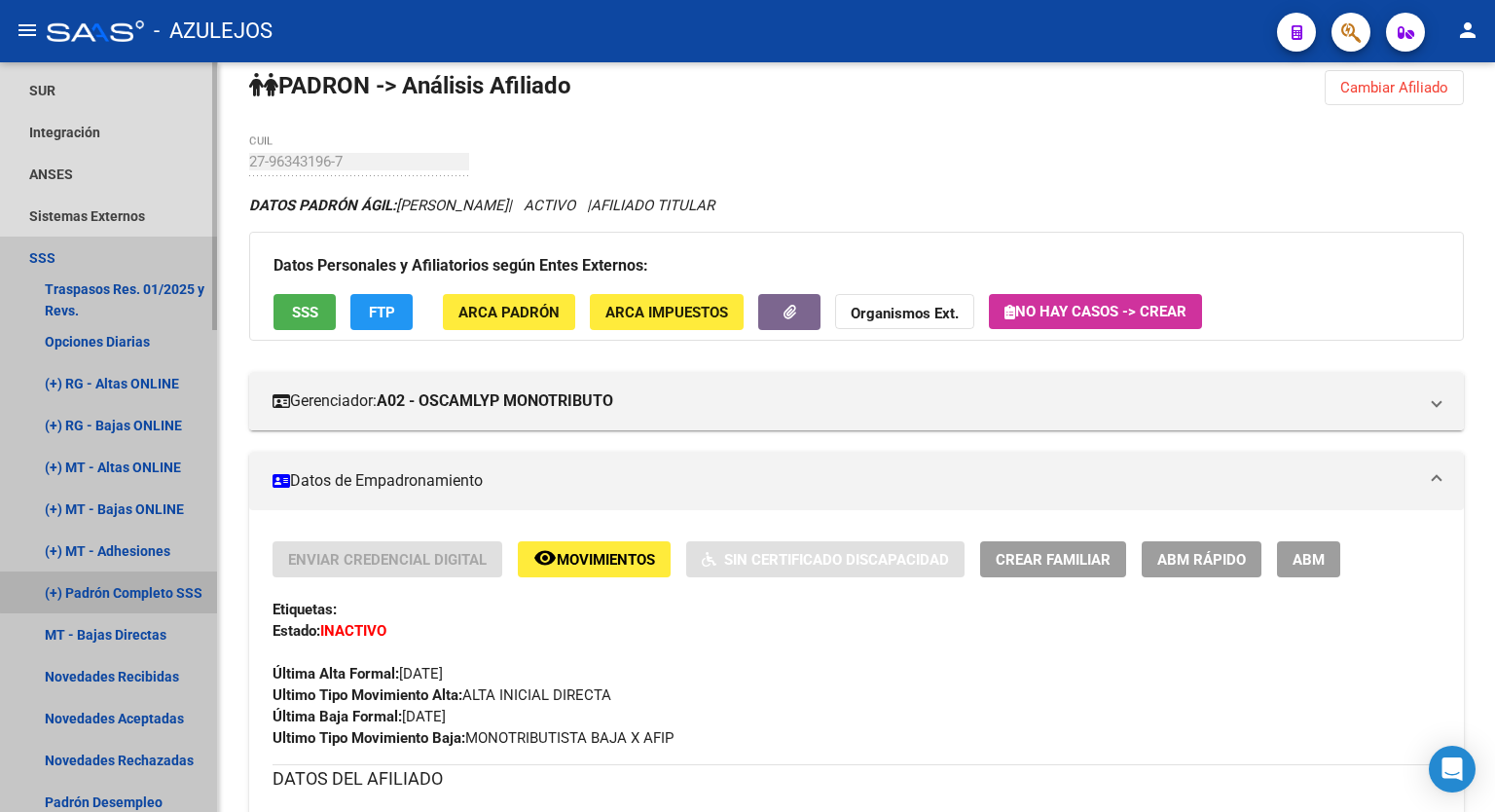
click at [125, 591] on link "(+) Padrón Completo SSS" at bounding box center [108, 592] width 217 height 42
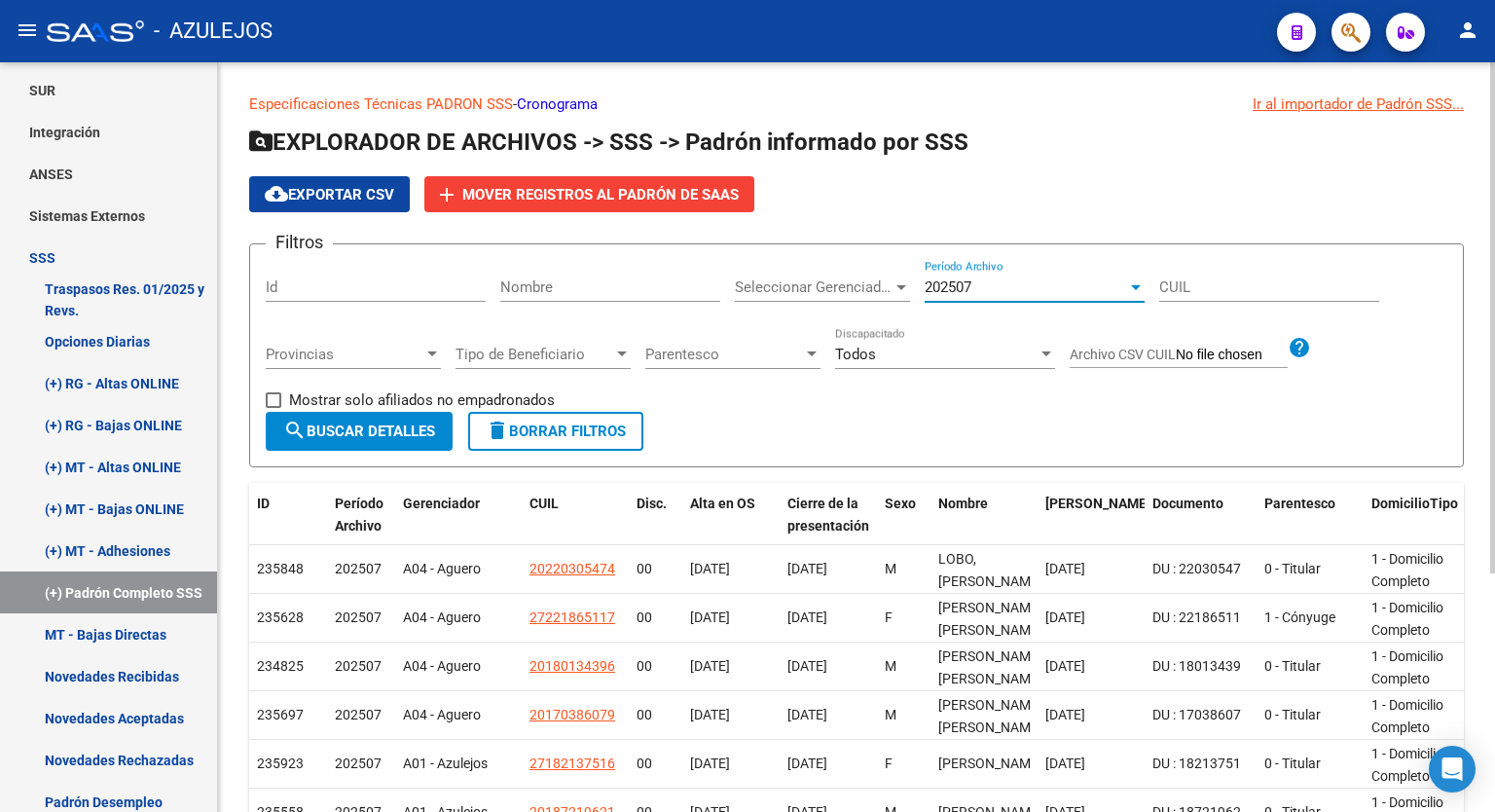
click at [1137, 285] on div at bounding box center [1136, 287] width 10 height 5
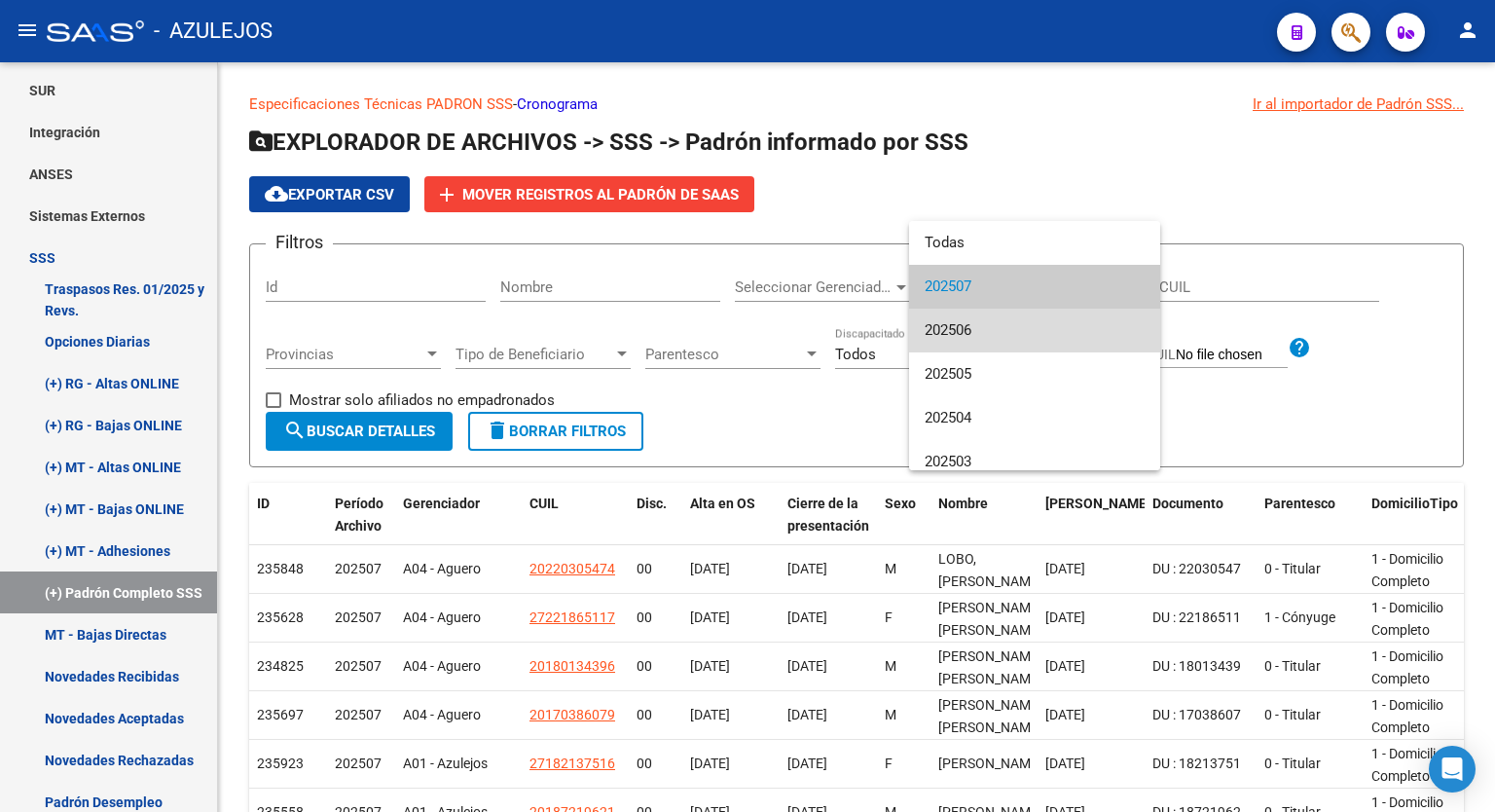
click at [1055, 326] on span "202506" at bounding box center [1034, 330] width 220 height 44
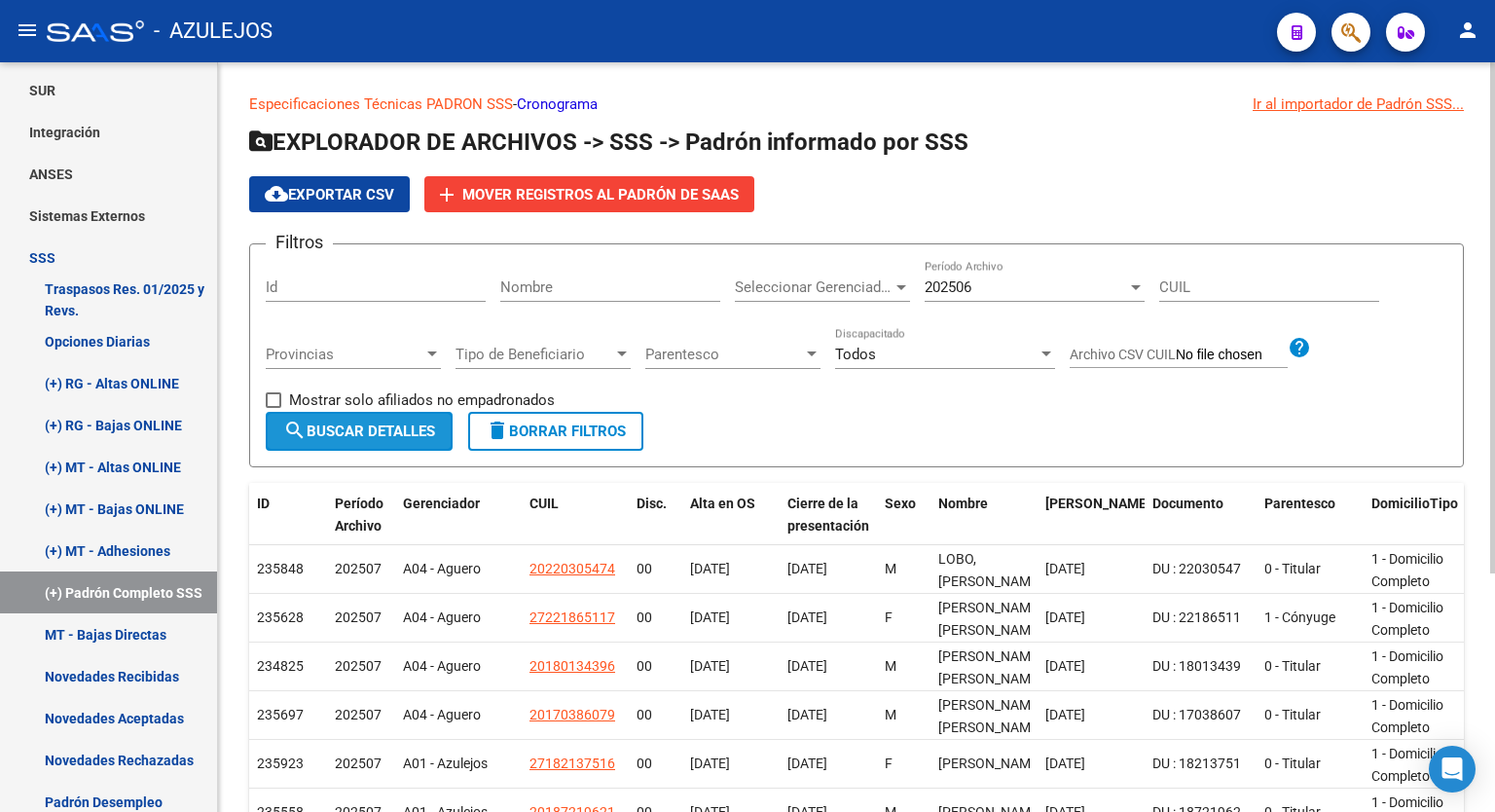
click at [403, 436] on span "search Buscar Detalles" at bounding box center [359, 431] width 151 height 18
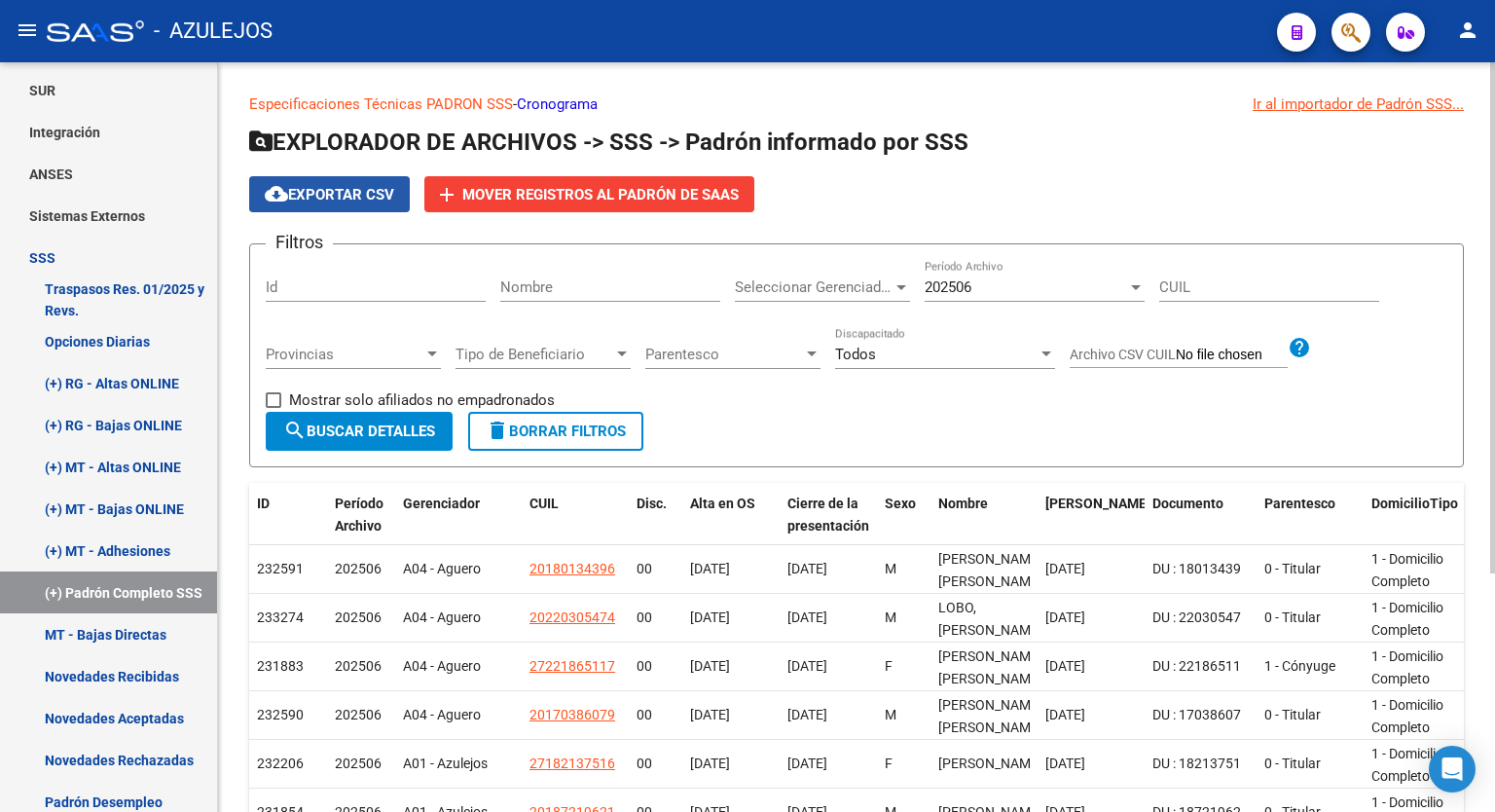
click at [349, 203] on button "cloud_download Exportar CSV" at bounding box center [329, 193] width 160 height 36
click at [1099, 149] on h1 "EXPLORADOR DE ARCHIVOS -> SSS -> Padrón informado por SSS" at bounding box center [856, 144] width 1215 height 34
click at [1089, 152] on h1 "EXPLORADOR DE ARCHIVOS -> SSS -> Padrón informado por SSS" at bounding box center [856, 144] width 1215 height 34
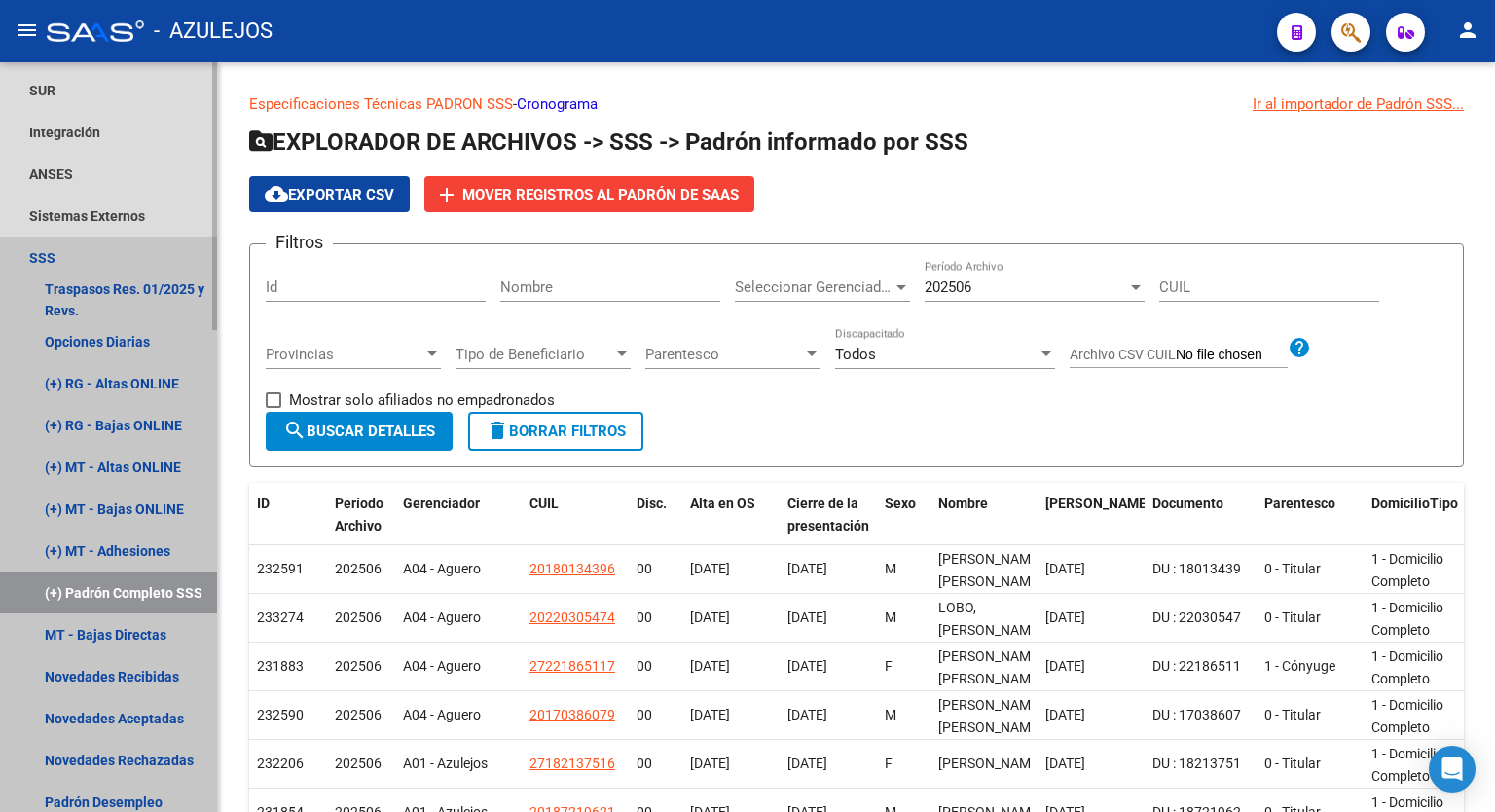
click at [63, 253] on link "SSS" at bounding box center [108, 257] width 217 height 42
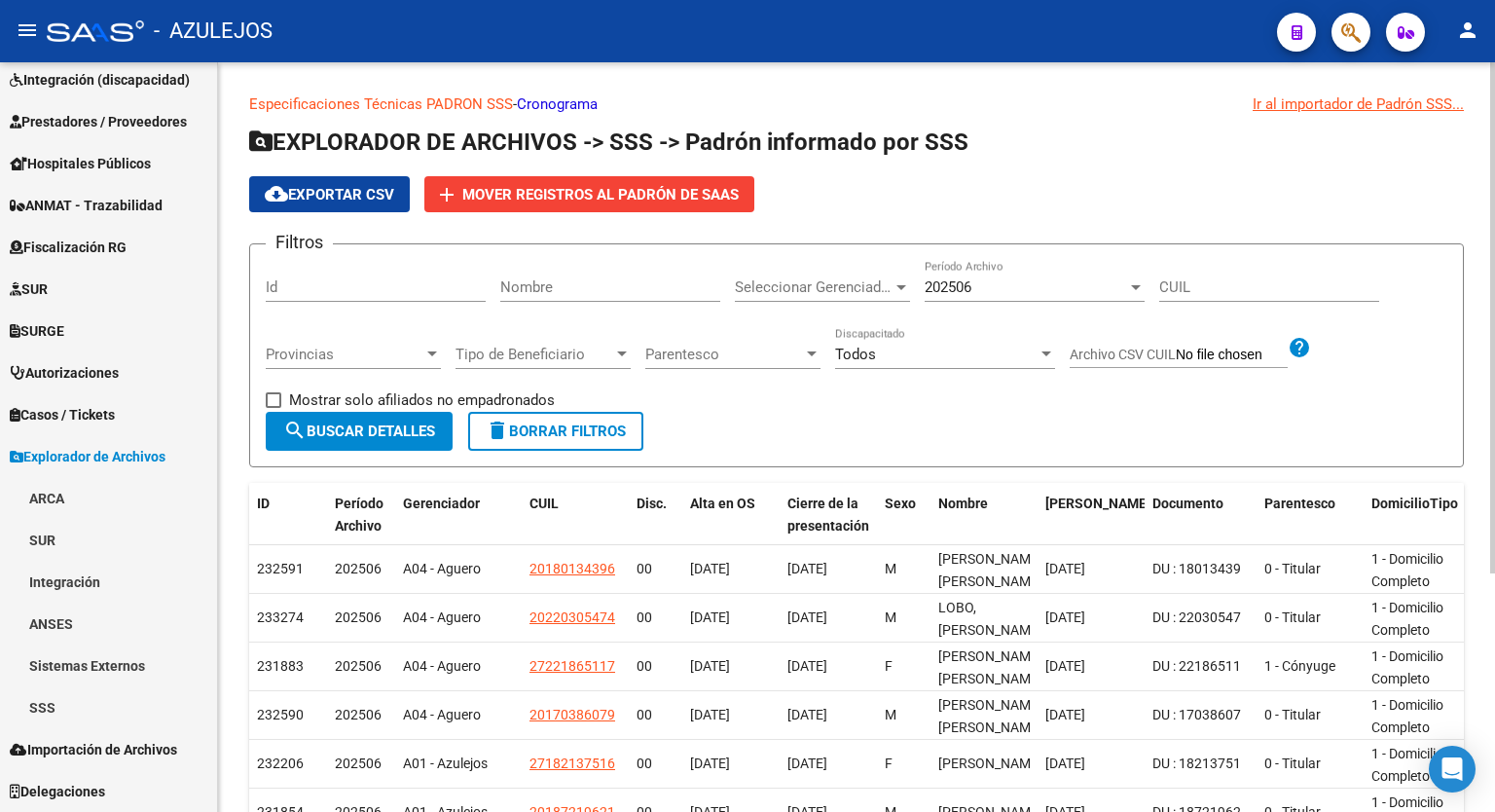
scroll to position [305, 0]
click at [1068, 152] on h1 "EXPLORADOR DE ARCHIVOS -> SSS -> Padrón informado por SSS" at bounding box center [856, 144] width 1215 height 34
click at [1114, 133] on h1 "EXPLORADOR DE ARCHIVOS -> SSS -> Padrón informado por SSS" at bounding box center [856, 144] width 1215 height 34
